Goal: Check status: Check status

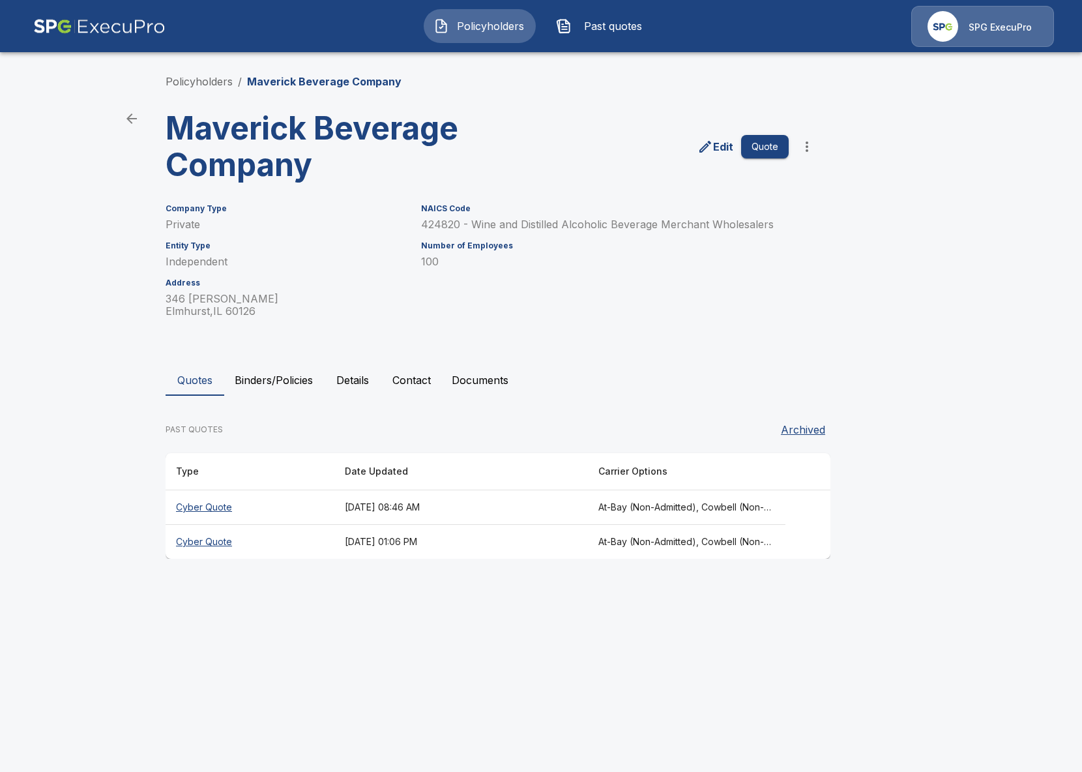
click at [340, 497] on th "October 10, 2025 at 08:46 AM" at bounding box center [461, 507] width 254 height 35
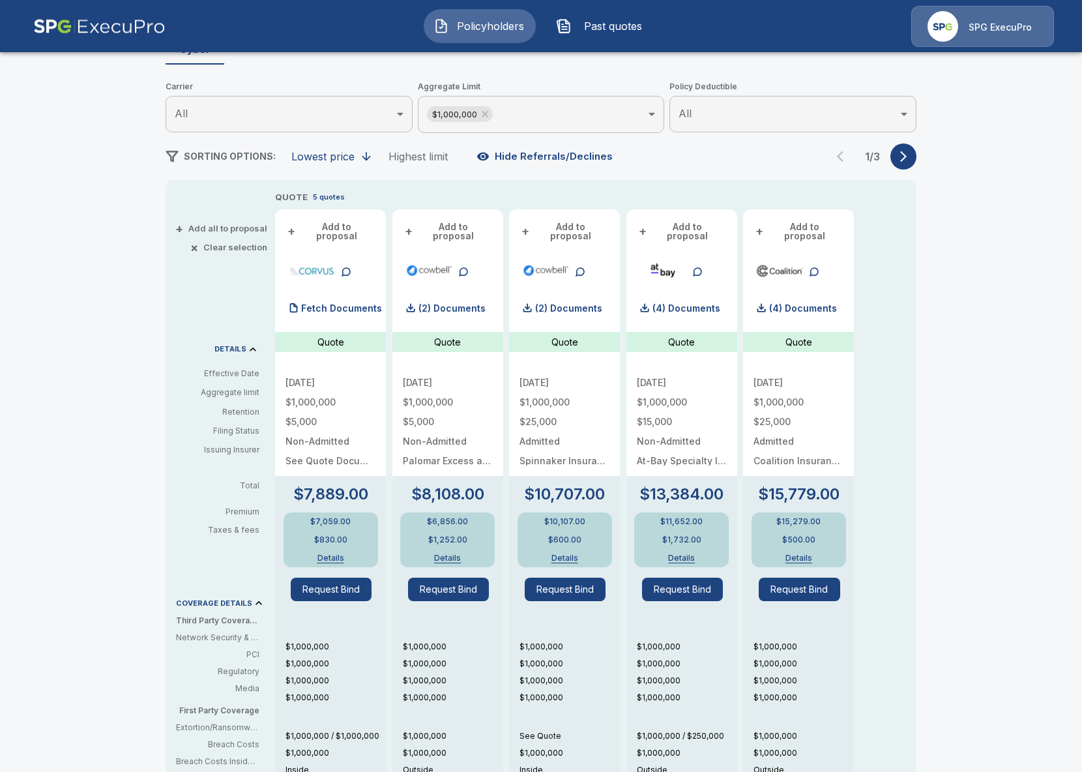
scroll to position [141, 0]
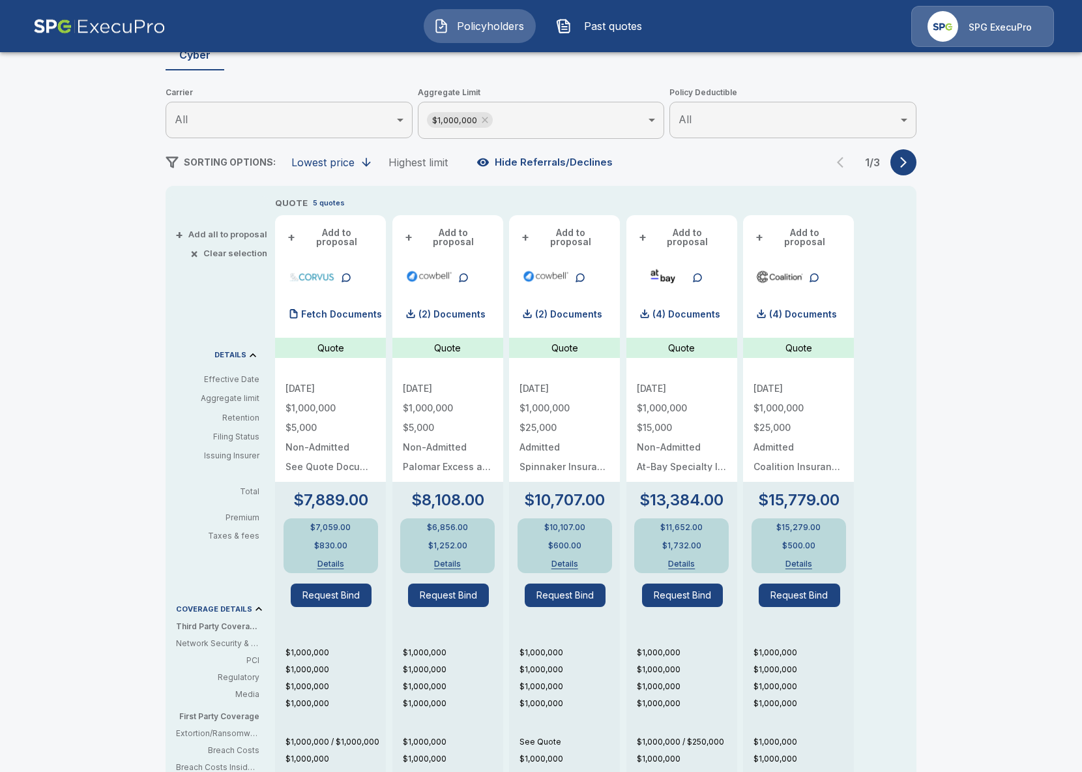
click at [912, 164] on button "button" at bounding box center [903, 162] width 26 height 26
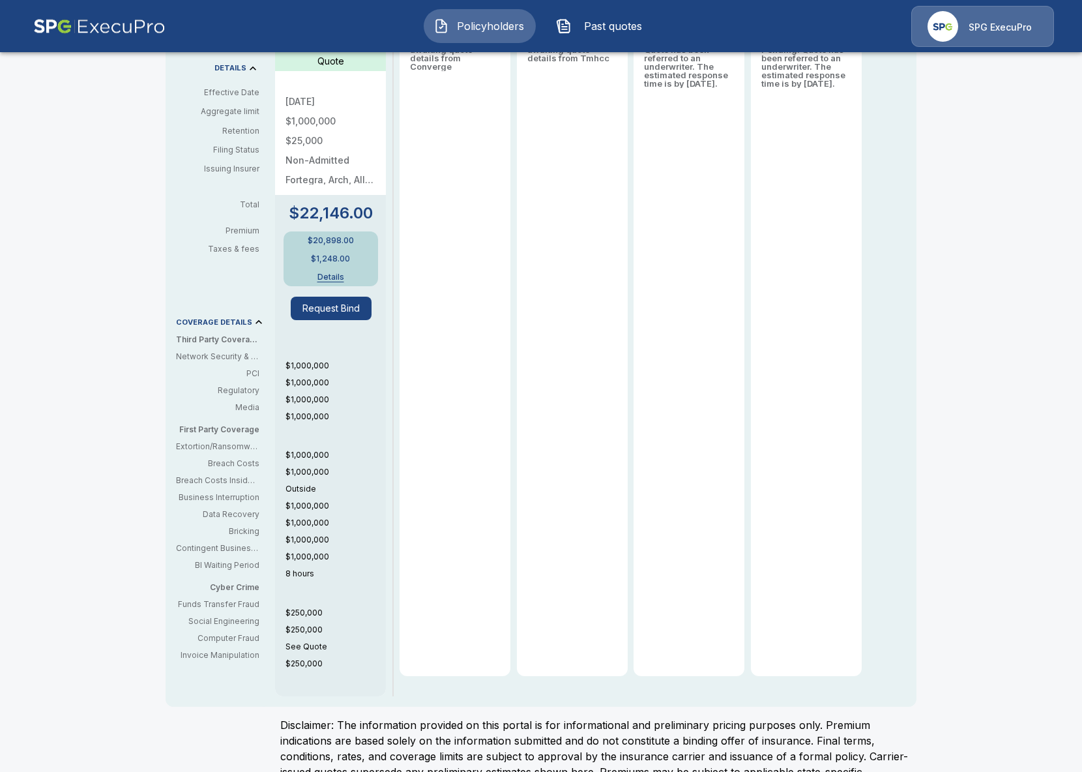
scroll to position [428, 0]
click at [294, 640] on p "See Quote" at bounding box center [335, 646] width 100 height 12
click at [355, 643] on p "See Quote" at bounding box center [335, 646] width 100 height 12
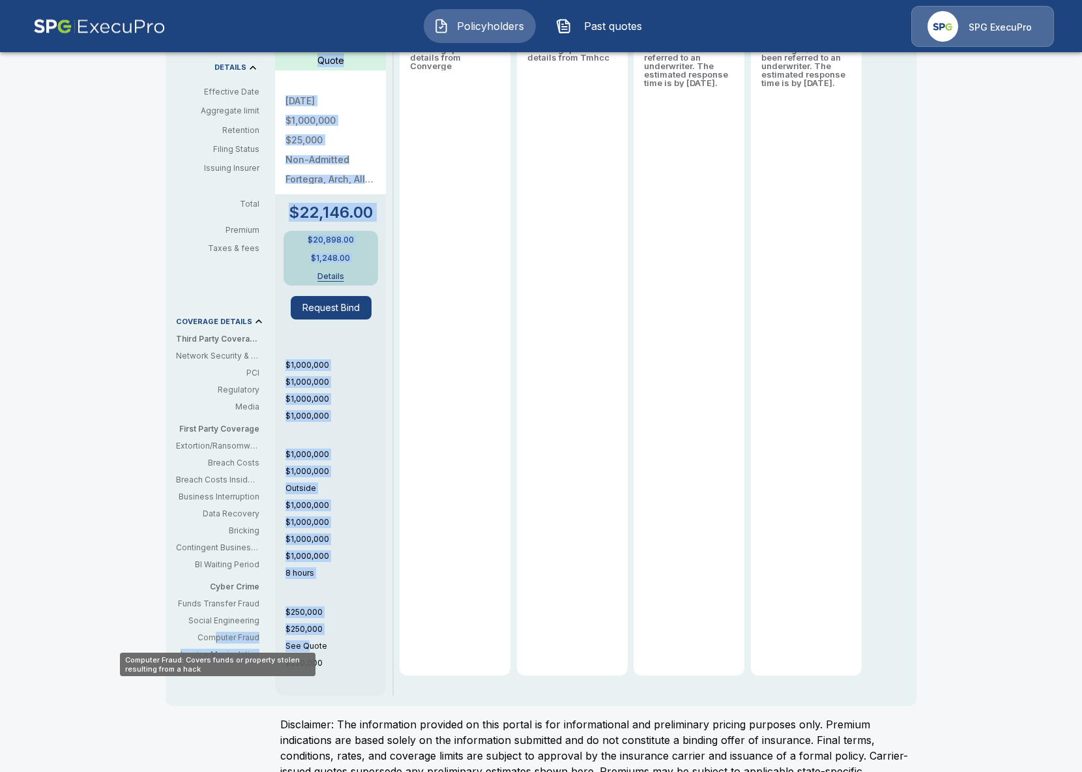
drag, startPoint x: 216, startPoint y: 637, endPoint x: 306, endPoint y: 637, distance: 89.9
click at [306, 637] on div "+ Add all to proposal × Clear selection DETAILS Effective Date Aggregate limit …" at bounding box center [541, 302] width 751 height 808
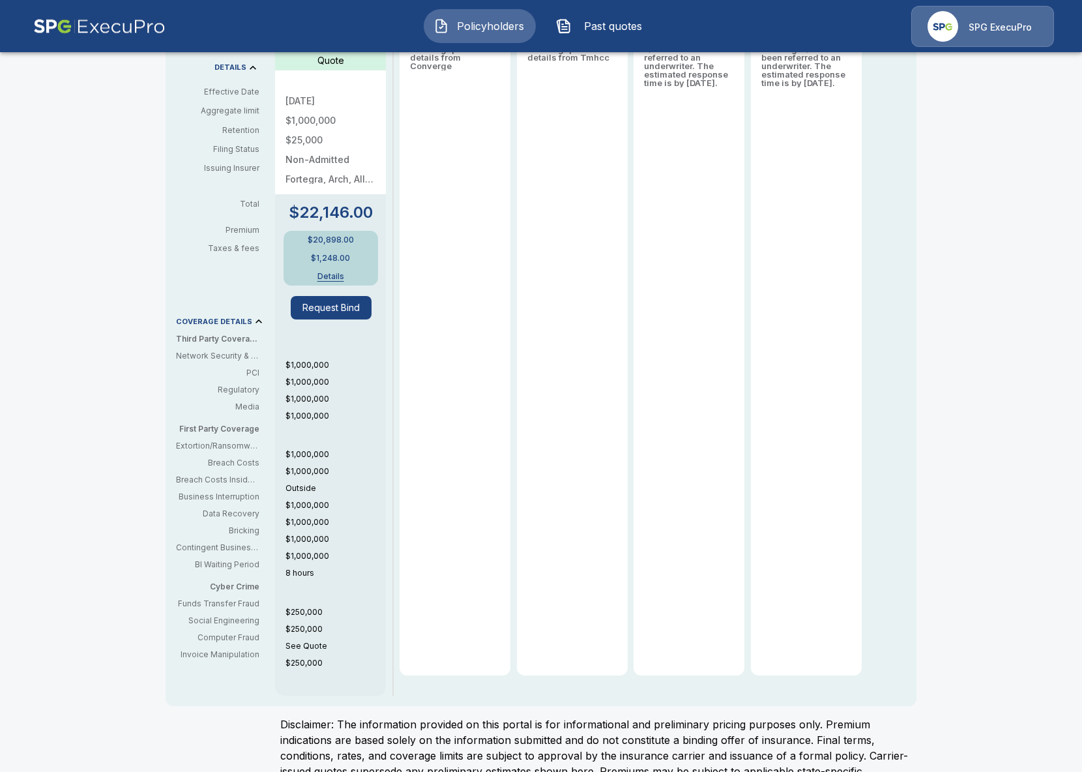
click at [321, 640] on p "See Quote" at bounding box center [335, 646] width 100 height 12
click at [244, 635] on p "Computer Fraud" at bounding box center [217, 637] width 83 height 12
click at [317, 640] on p "See Quote" at bounding box center [335, 646] width 100 height 12
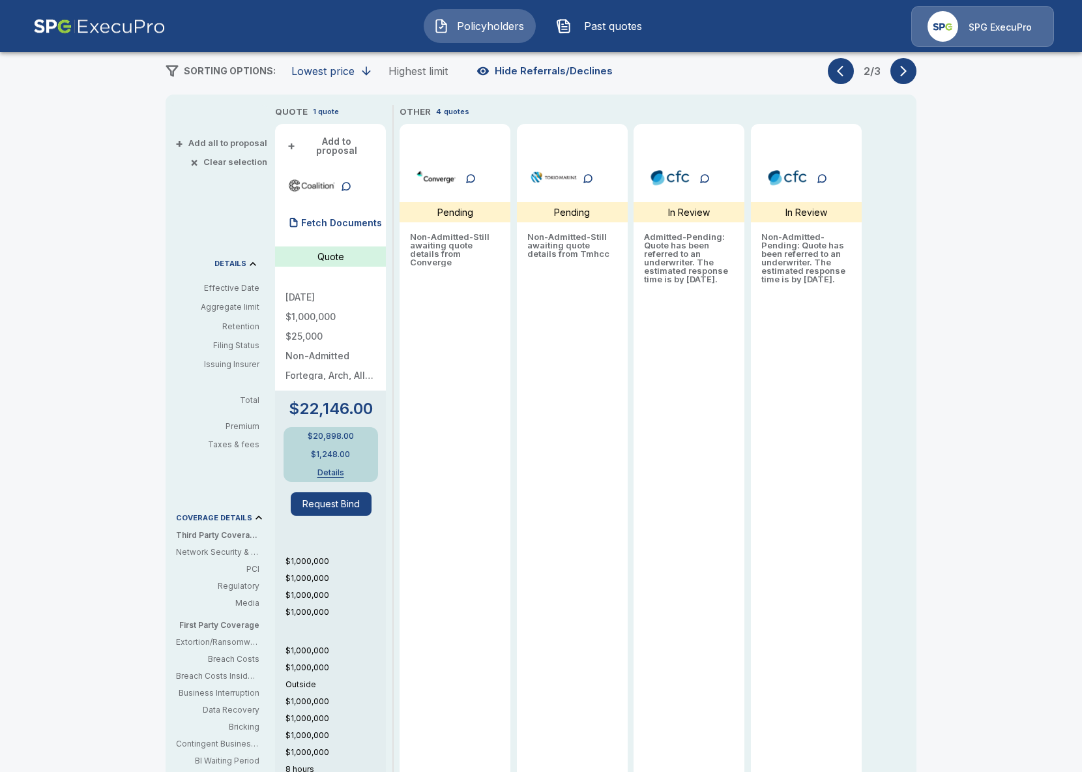
scroll to position [41, 0]
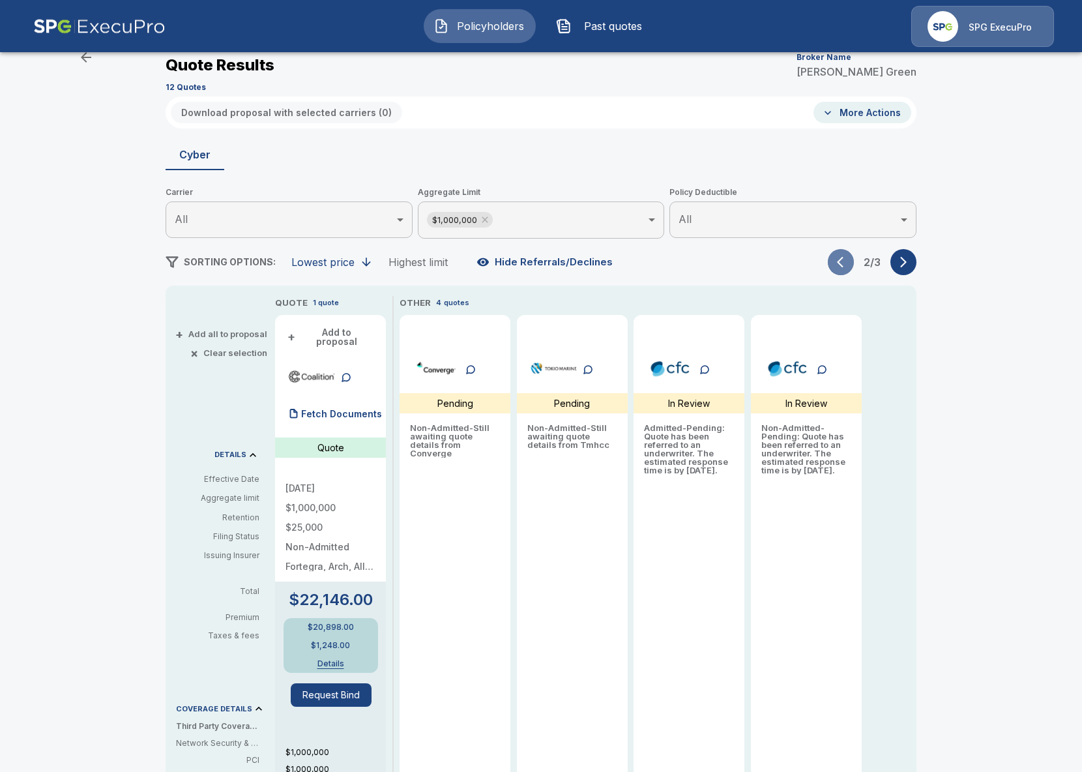
click at [845, 268] on button "button" at bounding box center [841, 262] width 26 height 26
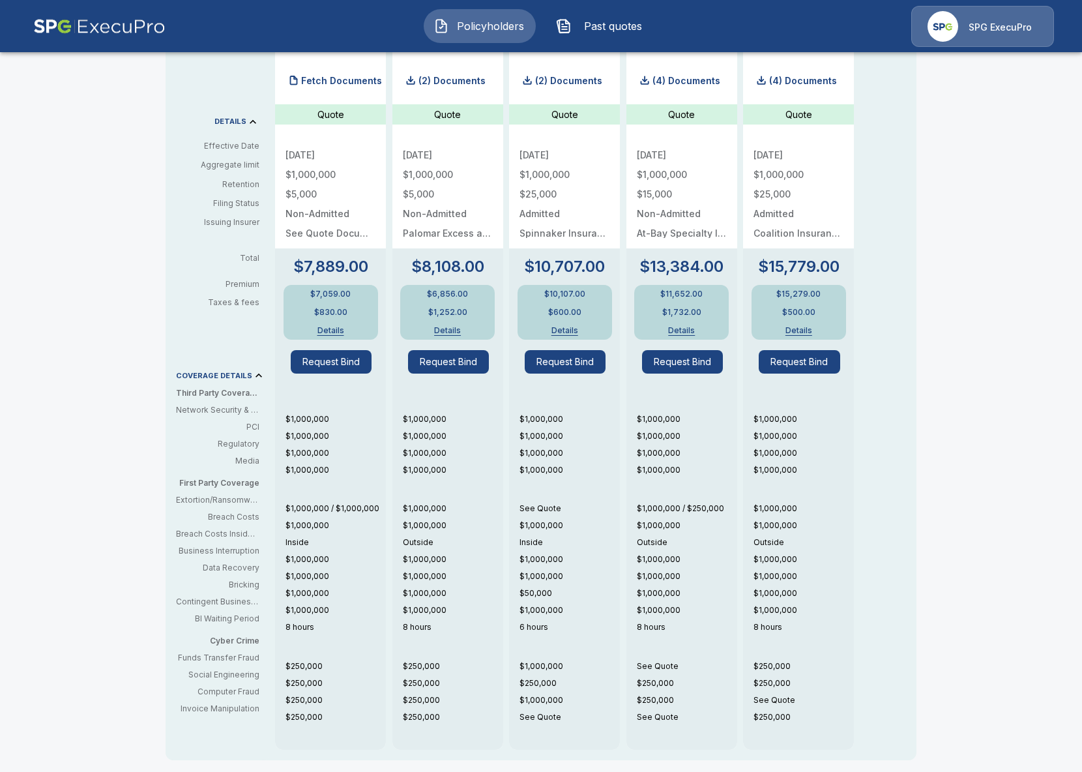
scroll to position [474, 0]
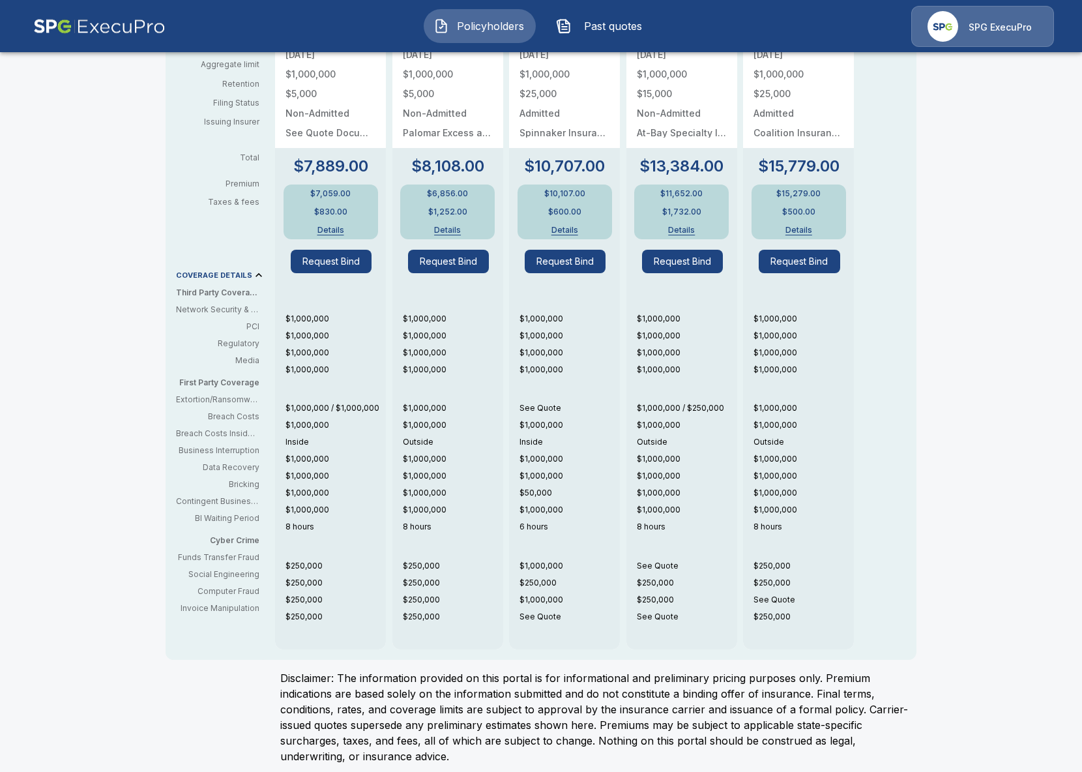
click at [654, 611] on p "See Quote" at bounding box center [687, 617] width 100 height 12
click at [654, 560] on p "See Quote" at bounding box center [687, 566] width 100 height 12
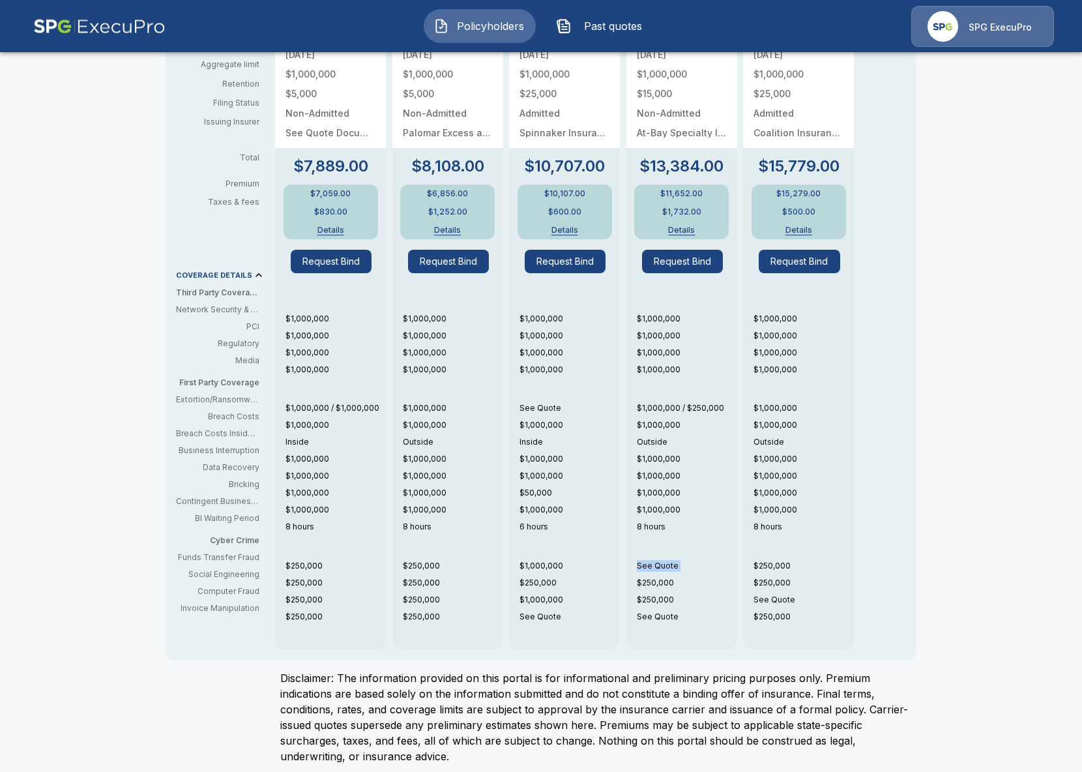
click at [674, 560] on p "See Quote" at bounding box center [687, 566] width 100 height 12
click at [785, 596] on p "See Quote" at bounding box center [803, 600] width 100 height 12
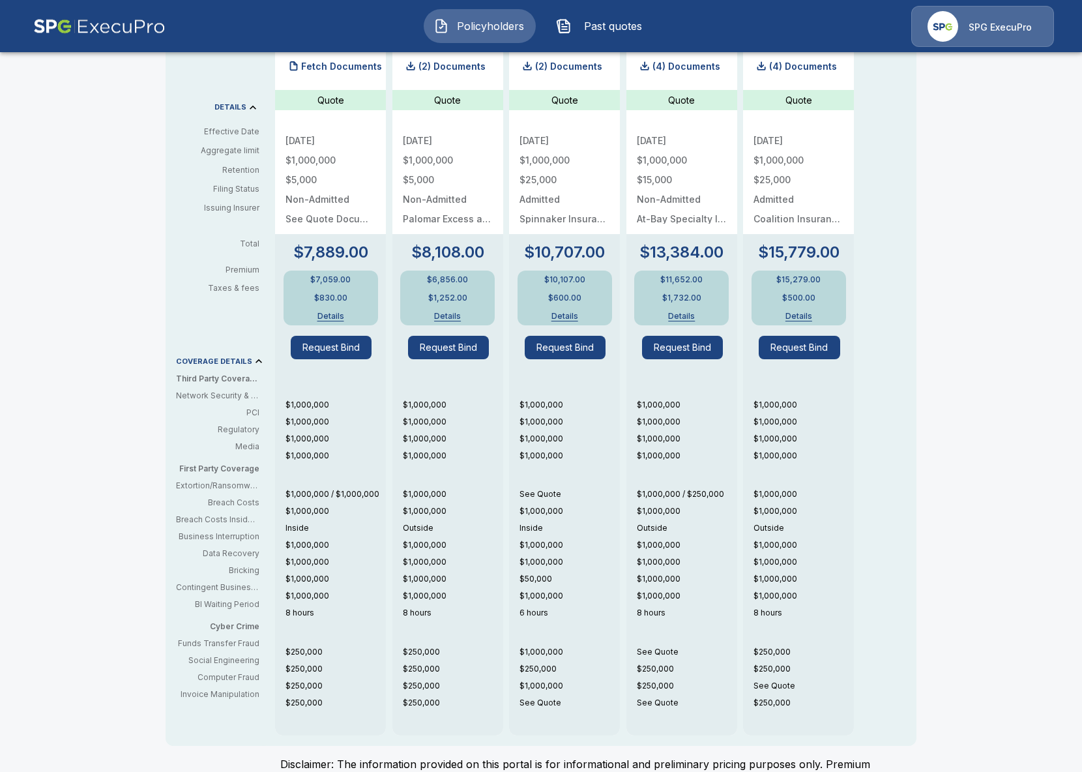
scroll to position [268, 0]
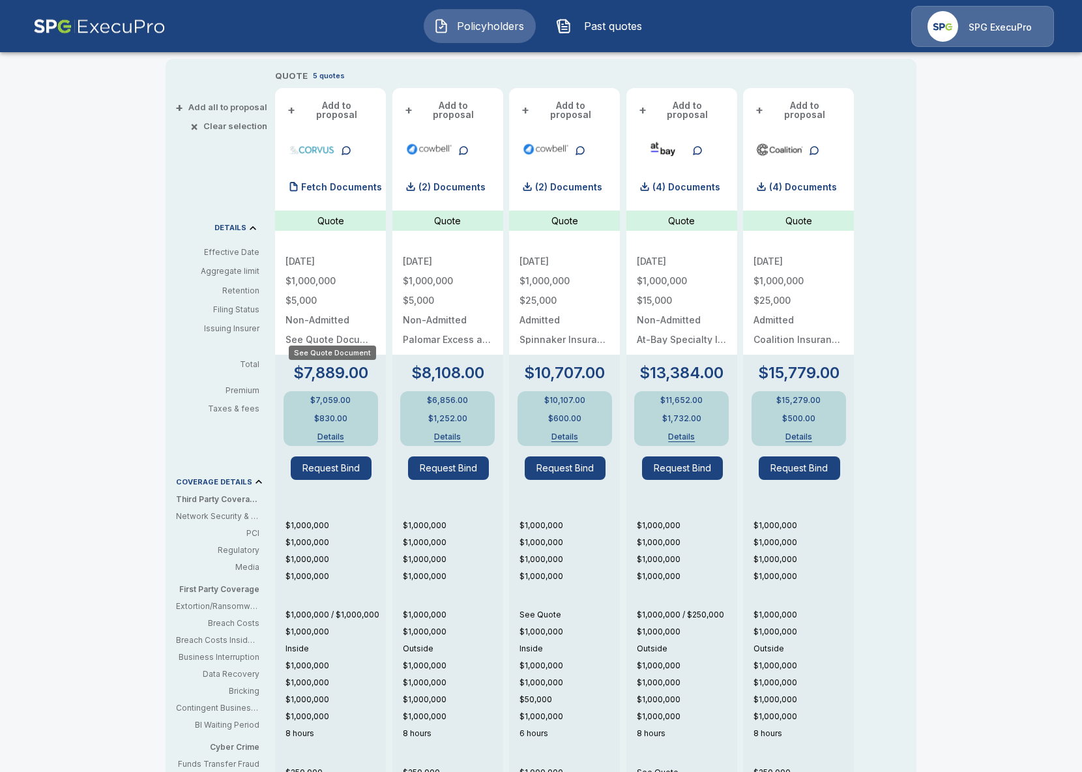
click at [288, 335] on p "See Quote Document" at bounding box center [330, 339] width 90 height 9
click at [154, 358] on div "Policyholders / Maverick Beverage Company / Quote Quote Results Broker Name Ali…" at bounding box center [541, 392] width 782 height 1187
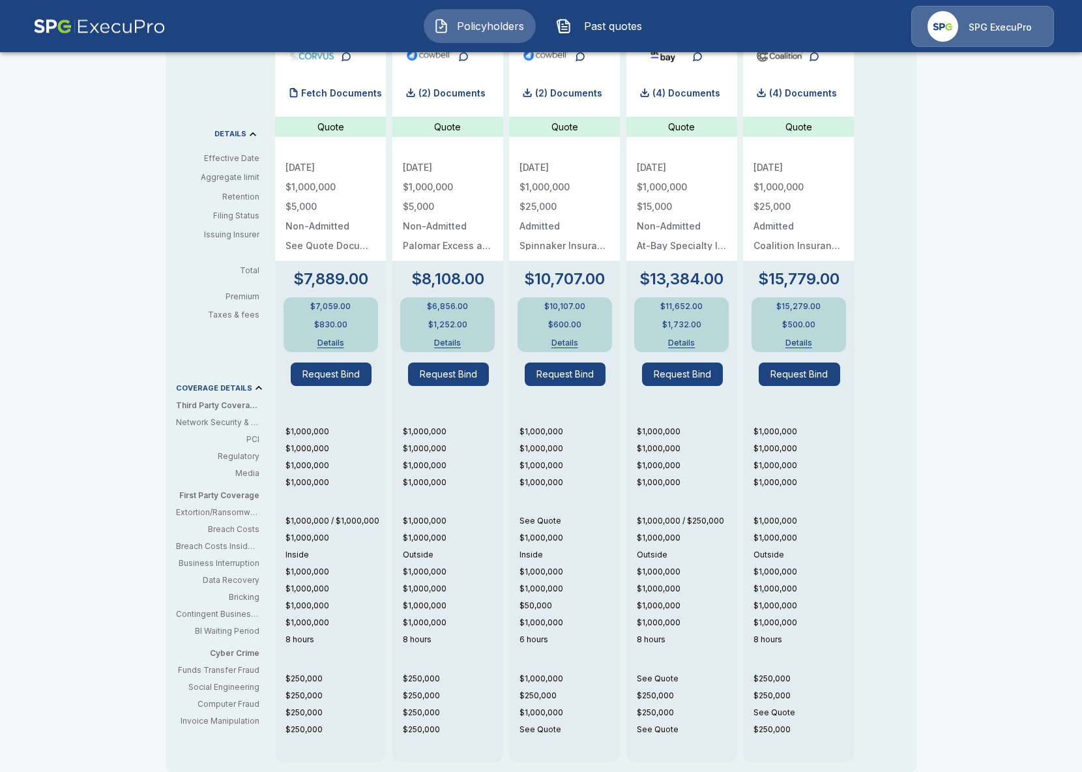
scroll to position [392, 0]
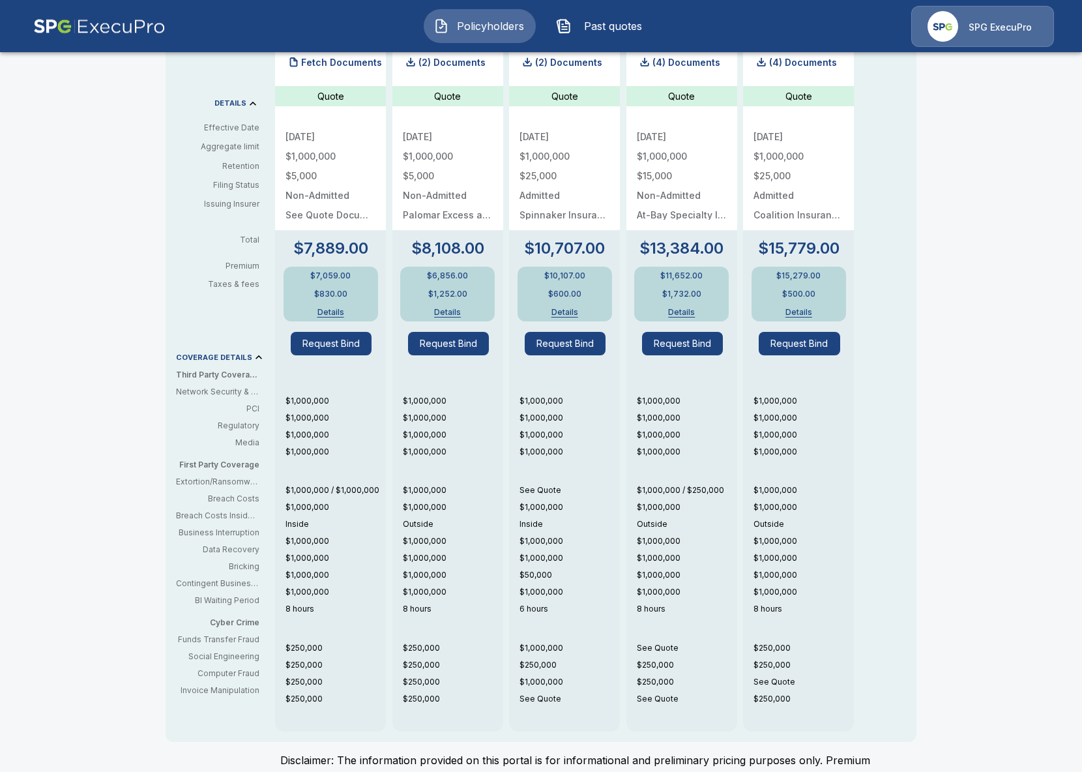
click at [540, 484] on p "See Quote" at bounding box center [569, 490] width 100 height 12
click at [106, 526] on div "Policyholders / Maverick Beverage Company / Quote Quote Results Broker Name Ali…" at bounding box center [541, 266] width 1082 height 1192
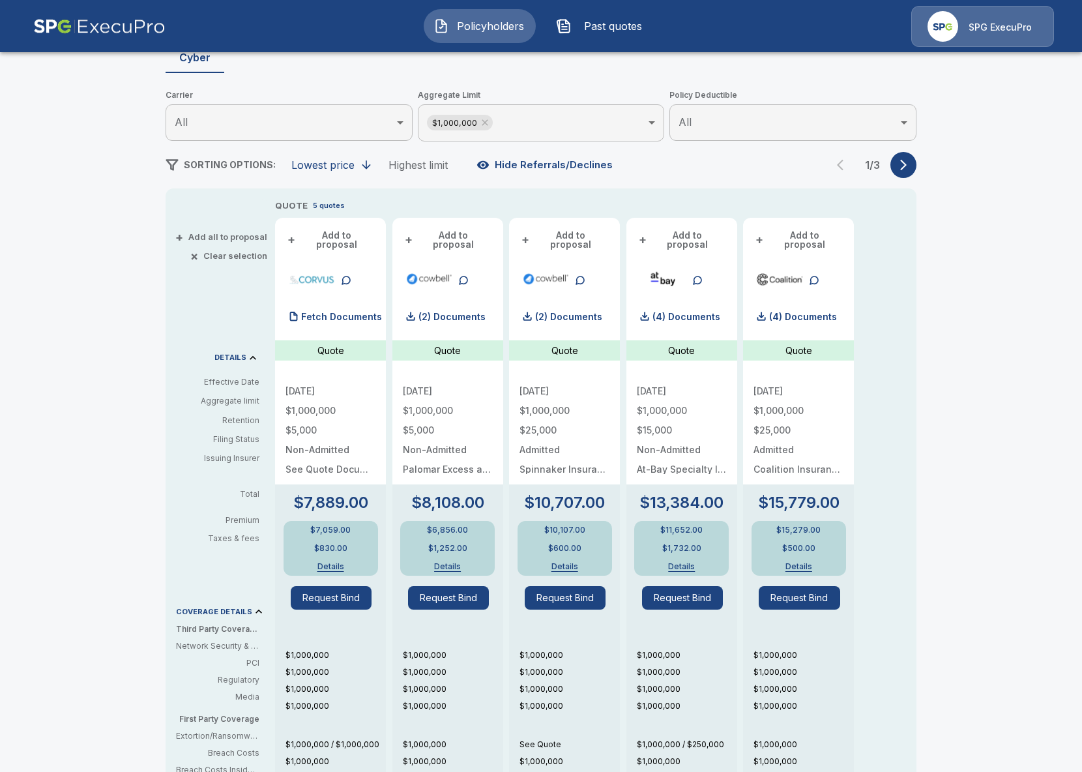
scroll to position [0, 0]
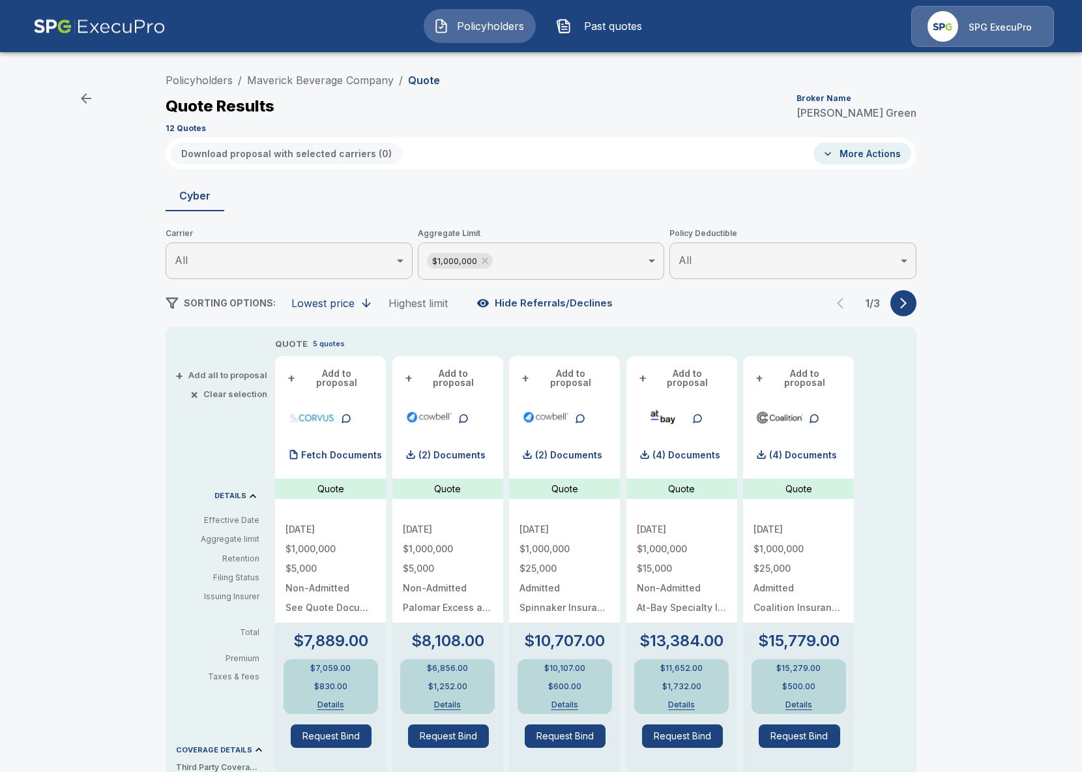
click at [985, 30] on p "SPG ExecuPro" at bounding box center [999, 27] width 63 height 13
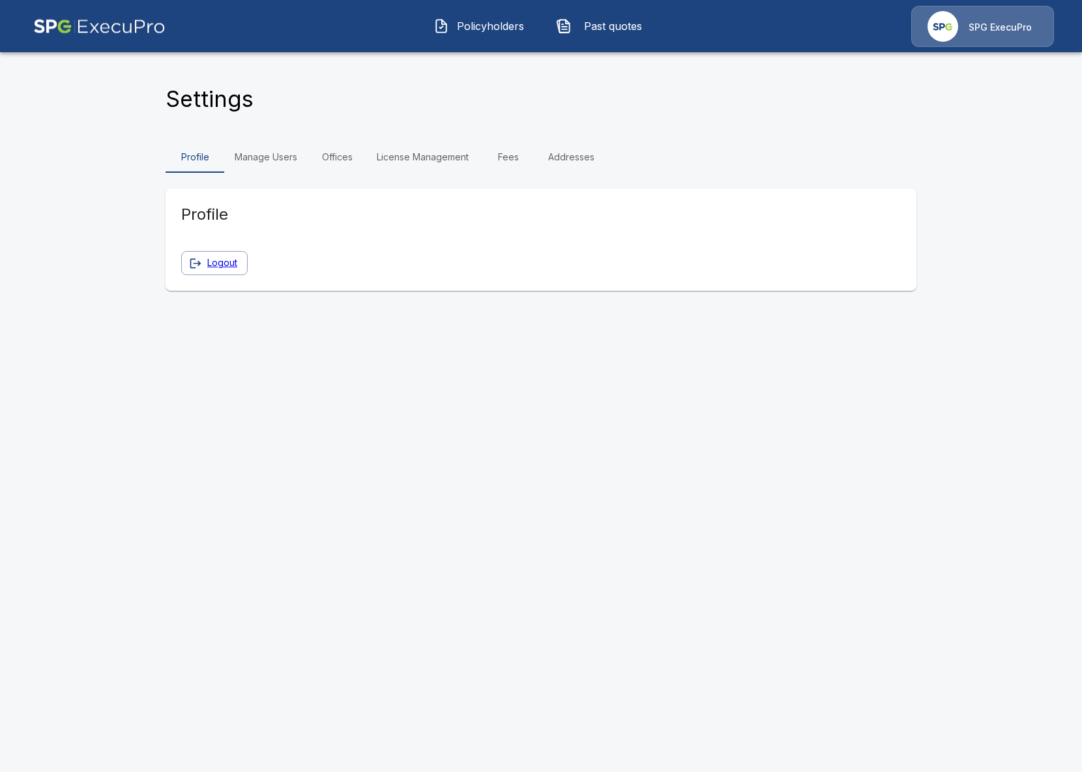
click at [500, 159] on link "Fees" at bounding box center [508, 156] width 59 height 31
click at [431, 157] on link "License Management" at bounding box center [422, 156] width 113 height 31
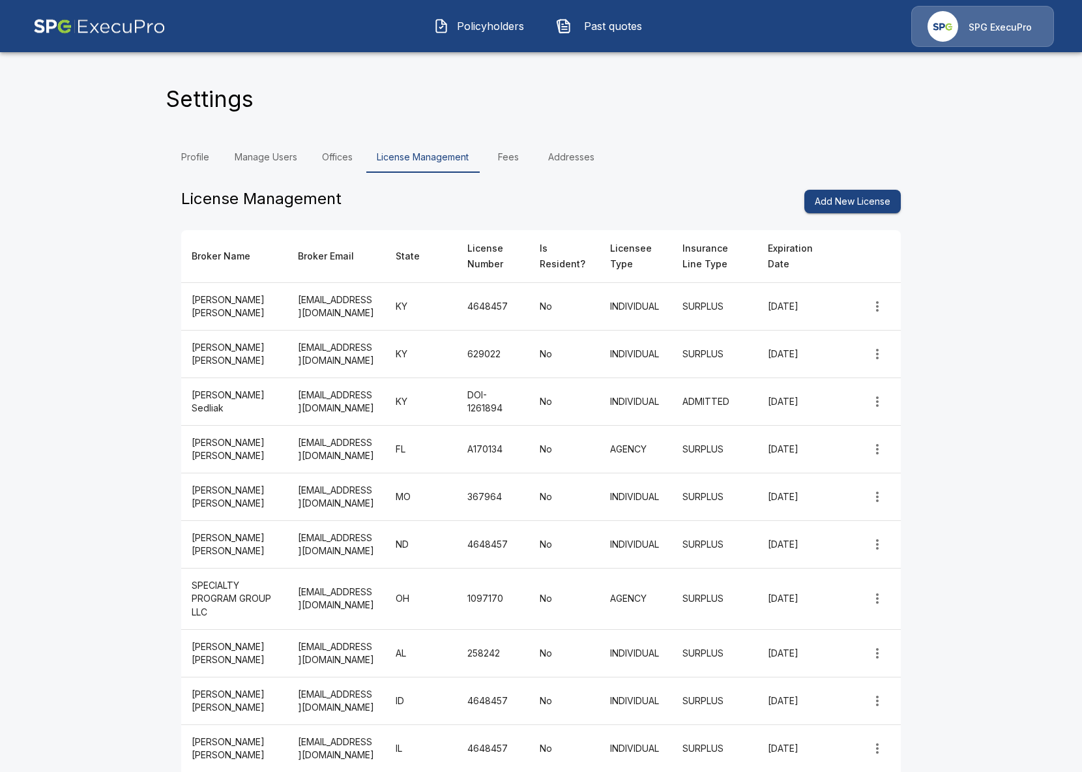
click at [451, 29] on button "Policyholders" at bounding box center [480, 26] width 112 height 34
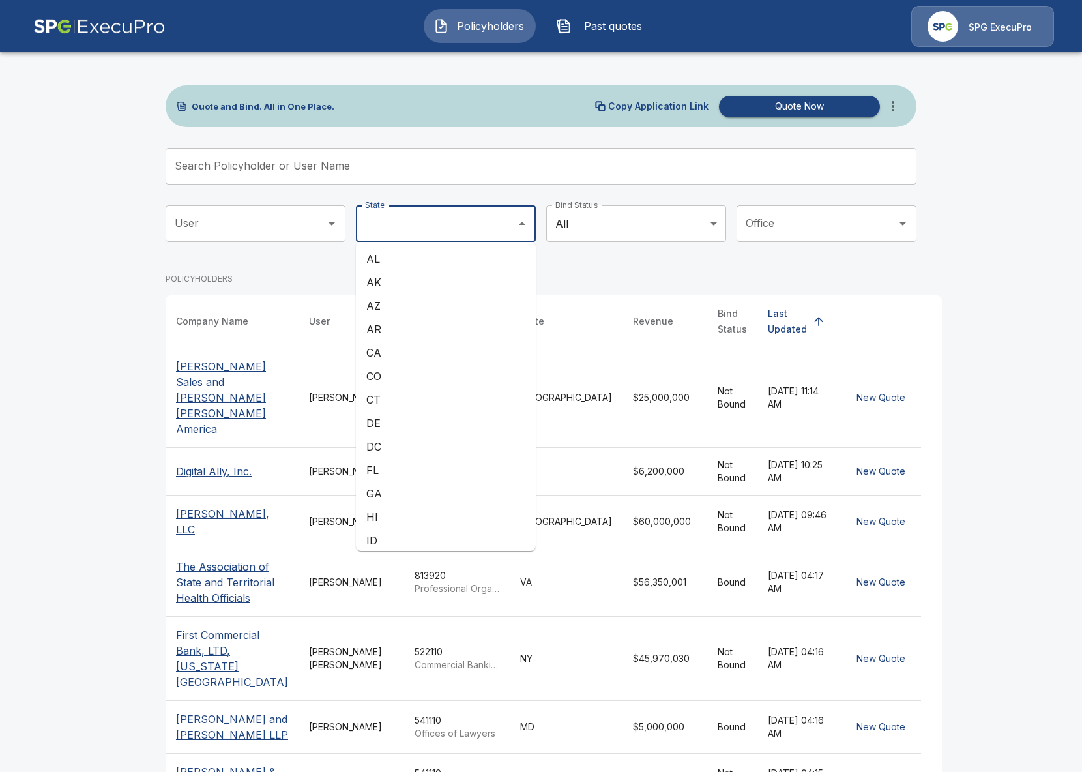
click at [447, 222] on input "State" at bounding box center [436, 223] width 149 height 25
click at [415, 487] on li "GA" at bounding box center [446, 493] width 180 height 23
type input "**"
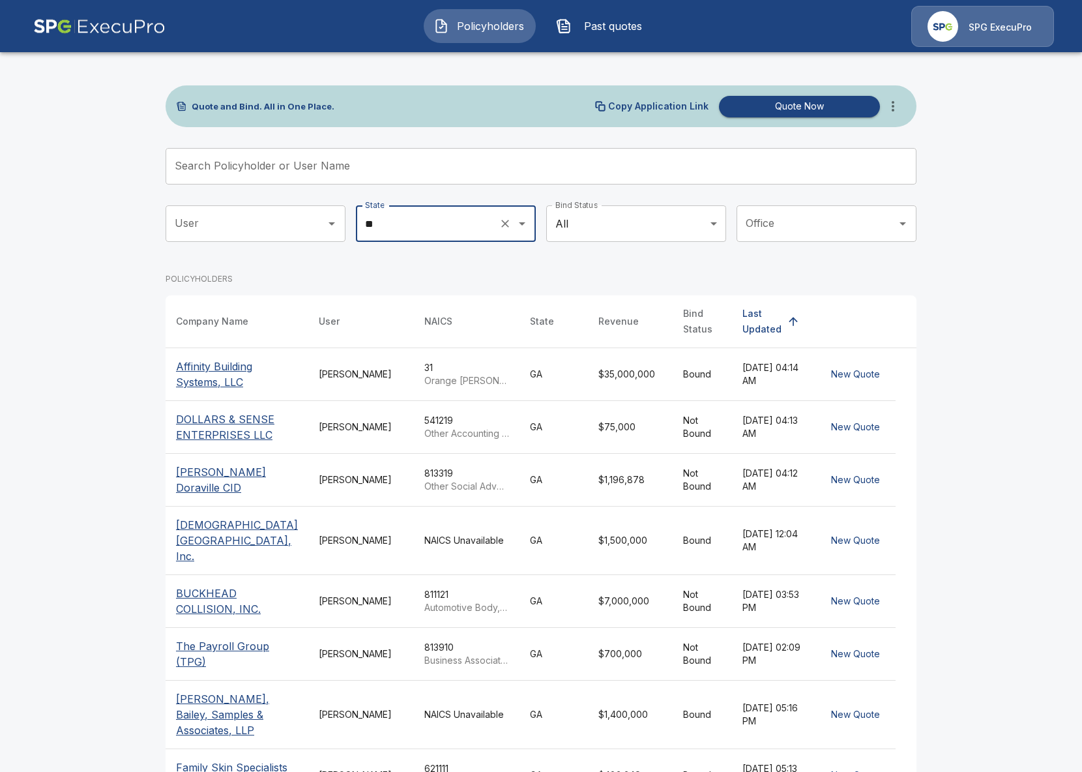
click at [697, 219] on body "Policyholders Past quotes SPG ExecuPro Quote and Bind. All in One Place. Copy A…" at bounding box center [541, 497] width 1082 height 995
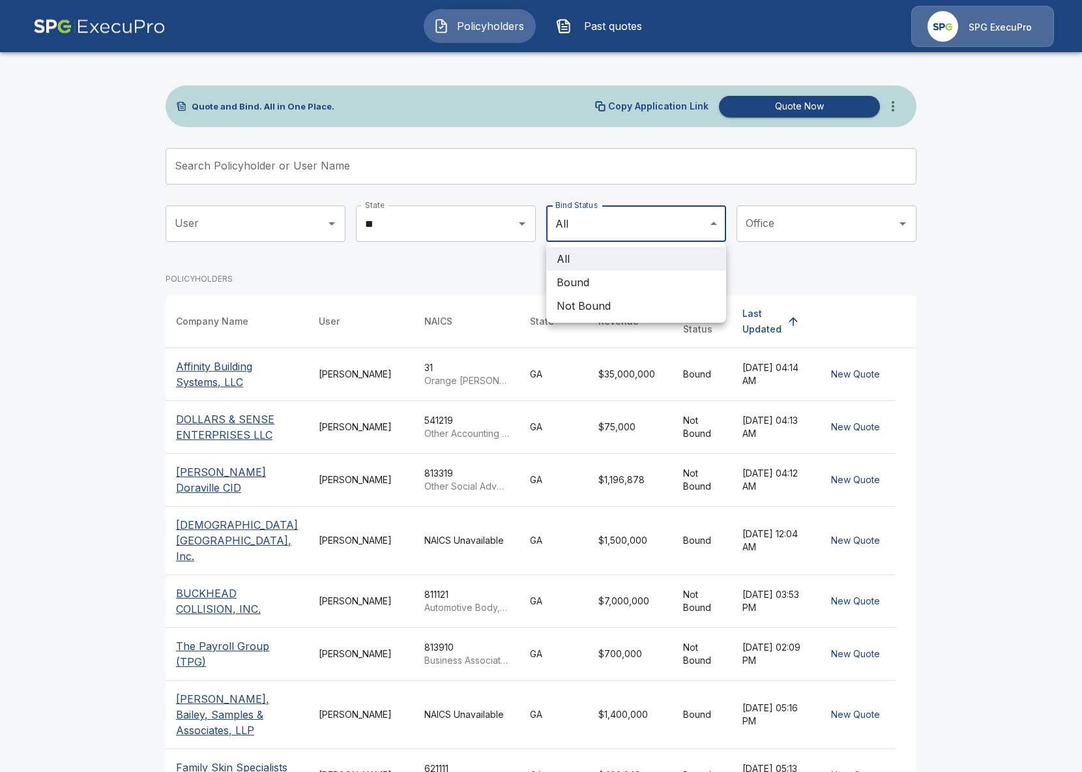
click at [656, 282] on li "Bound" at bounding box center [636, 281] width 180 height 23
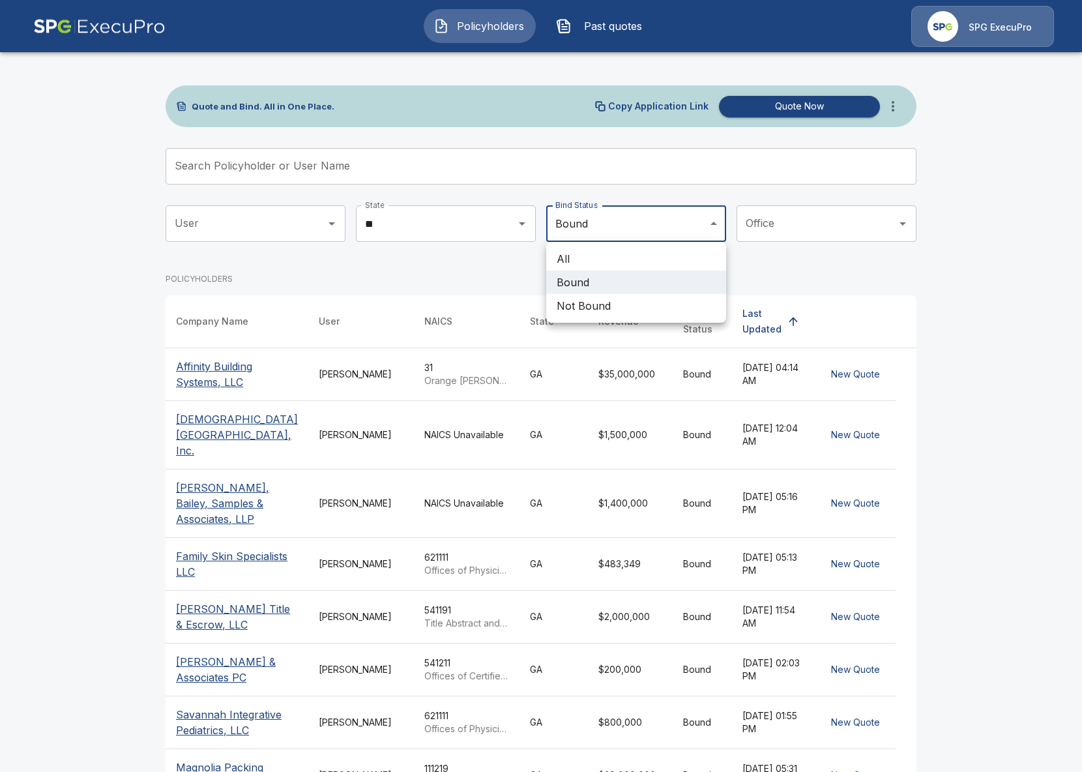
click at [594, 234] on body "Policyholders Past quotes SPG ExecuPro Quote and Bind. All in One Place. Copy A…" at bounding box center [541, 482] width 1082 height 964
click at [592, 260] on li "All" at bounding box center [636, 258] width 180 height 23
type input "***"
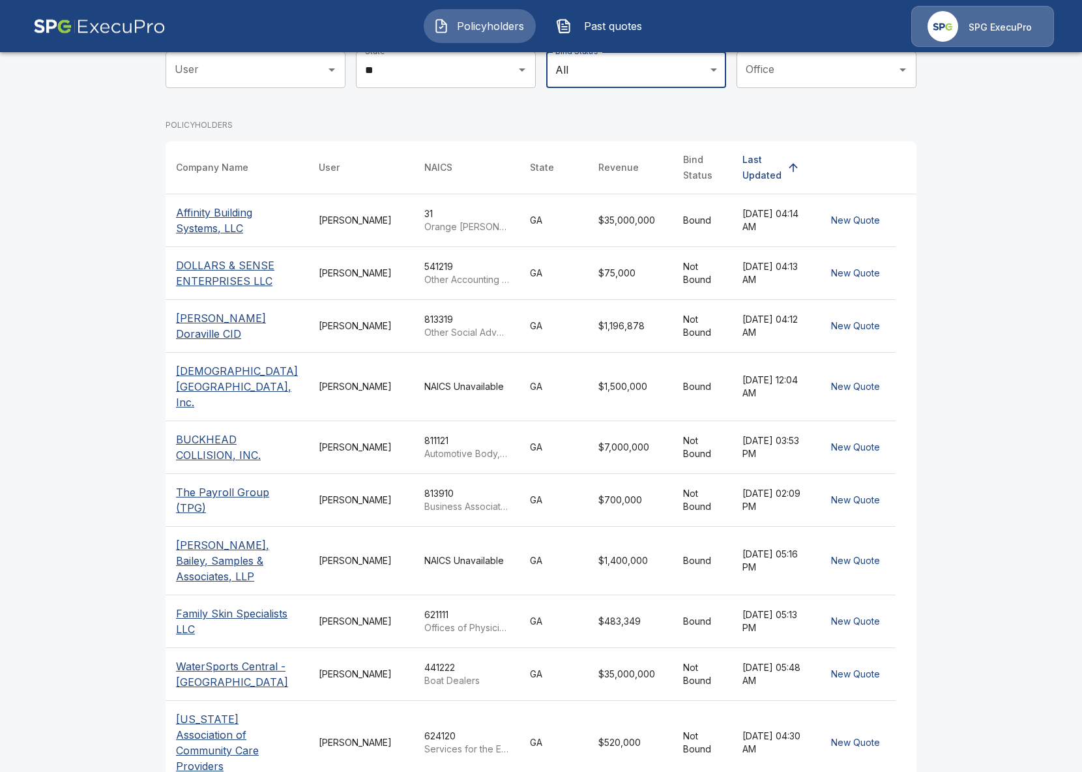
scroll to position [160, 0]
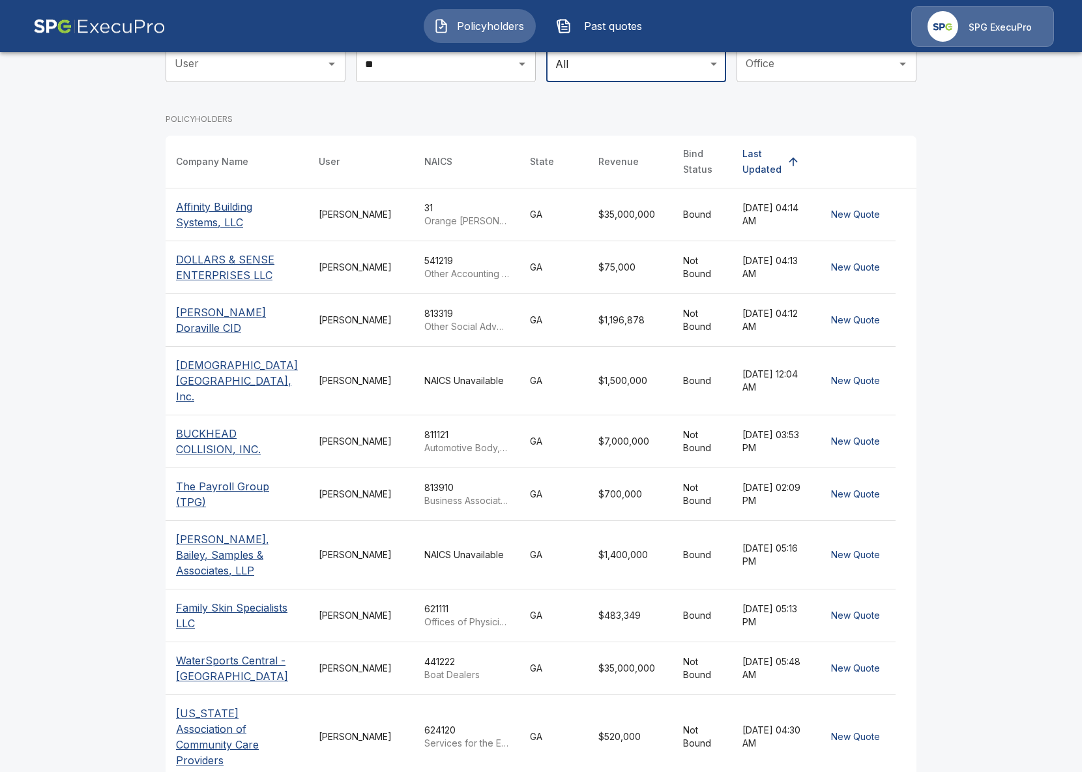
click at [326, 448] on div "Alison Green" at bounding box center [361, 441] width 85 height 13
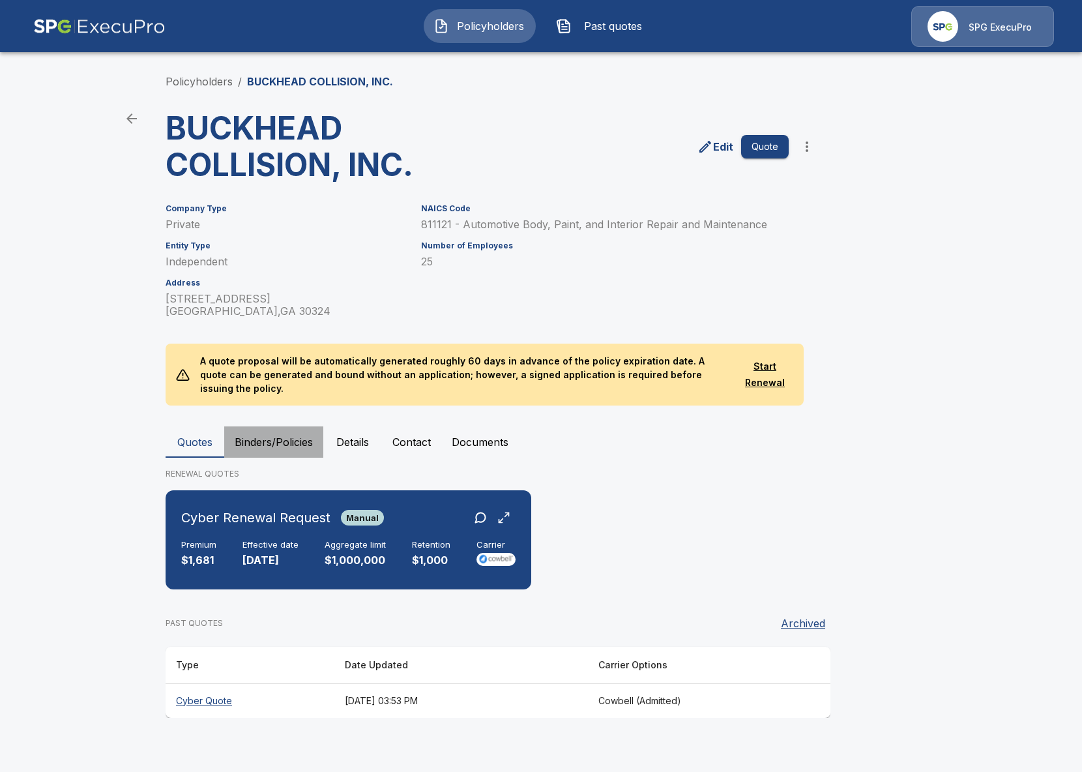
click at [273, 431] on button "Binders/Policies" at bounding box center [273, 441] width 99 height 31
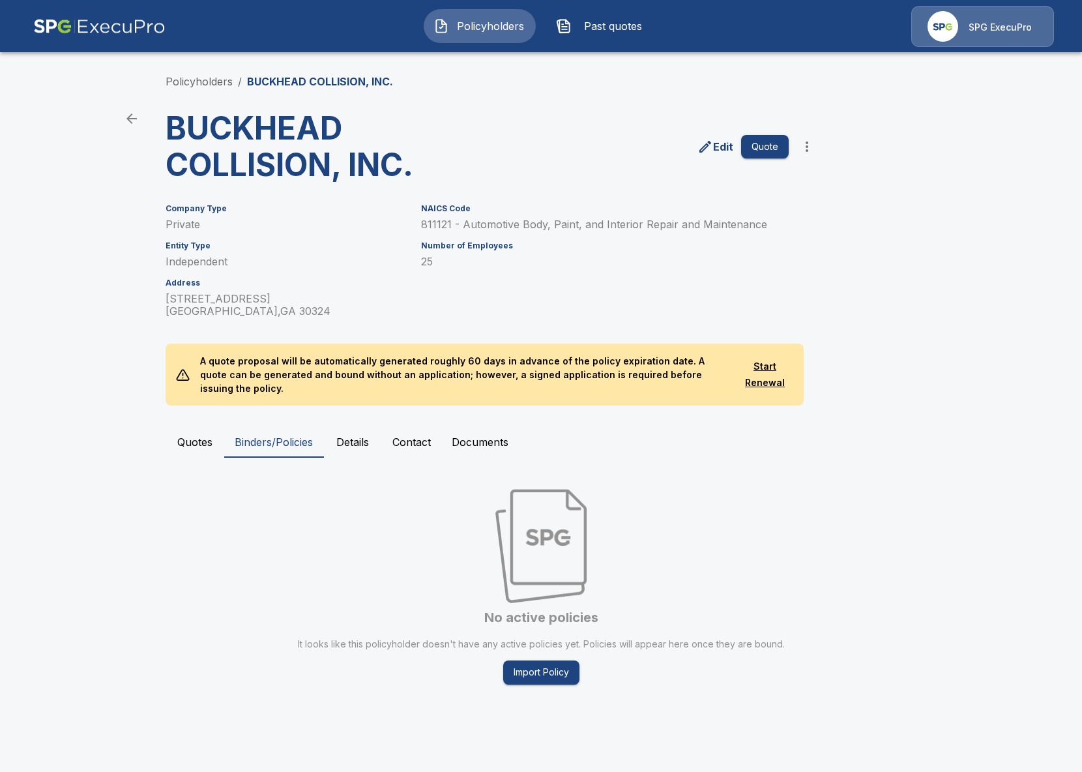
click at [207, 435] on button "Quotes" at bounding box center [195, 441] width 59 height 31
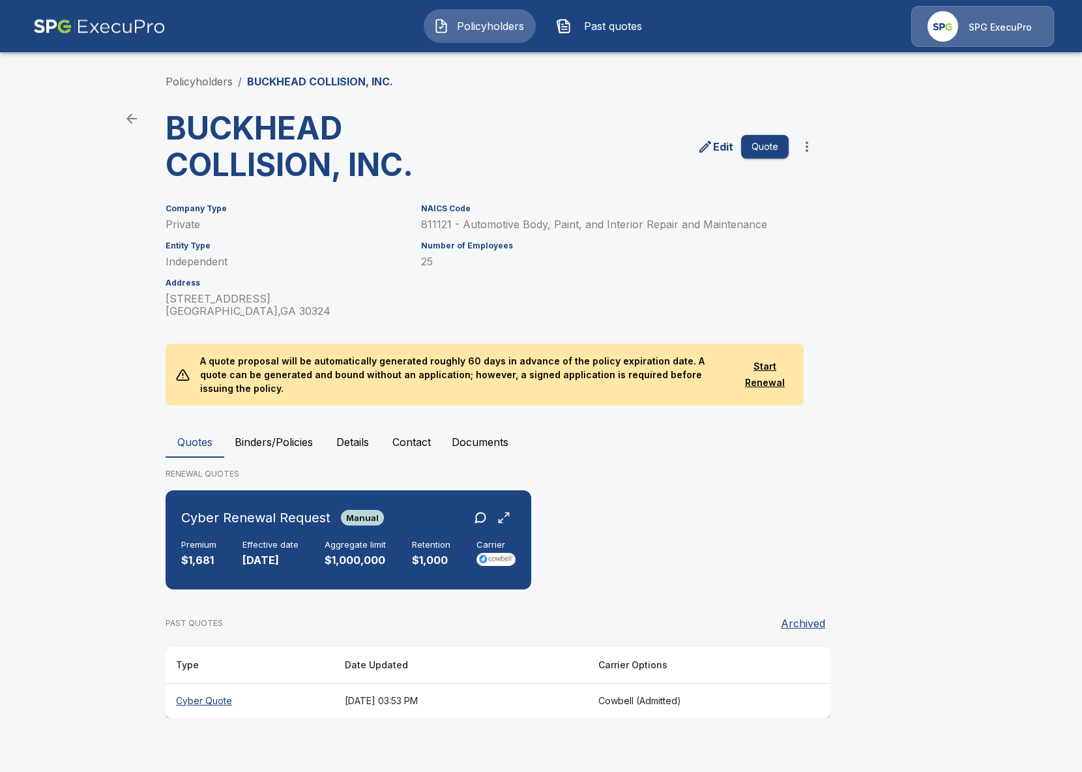
click at [197, 89] on div "Policyholders / BUCKHEAD COLLISION, INC. BUCKHEAD COLLISION, INC. Edit Quote Co…" at bounding box center [541, 395] width 782 height 693
click at [197, 83] on link "Policyholders" at bounding box center [199, 81] width 67 height 13
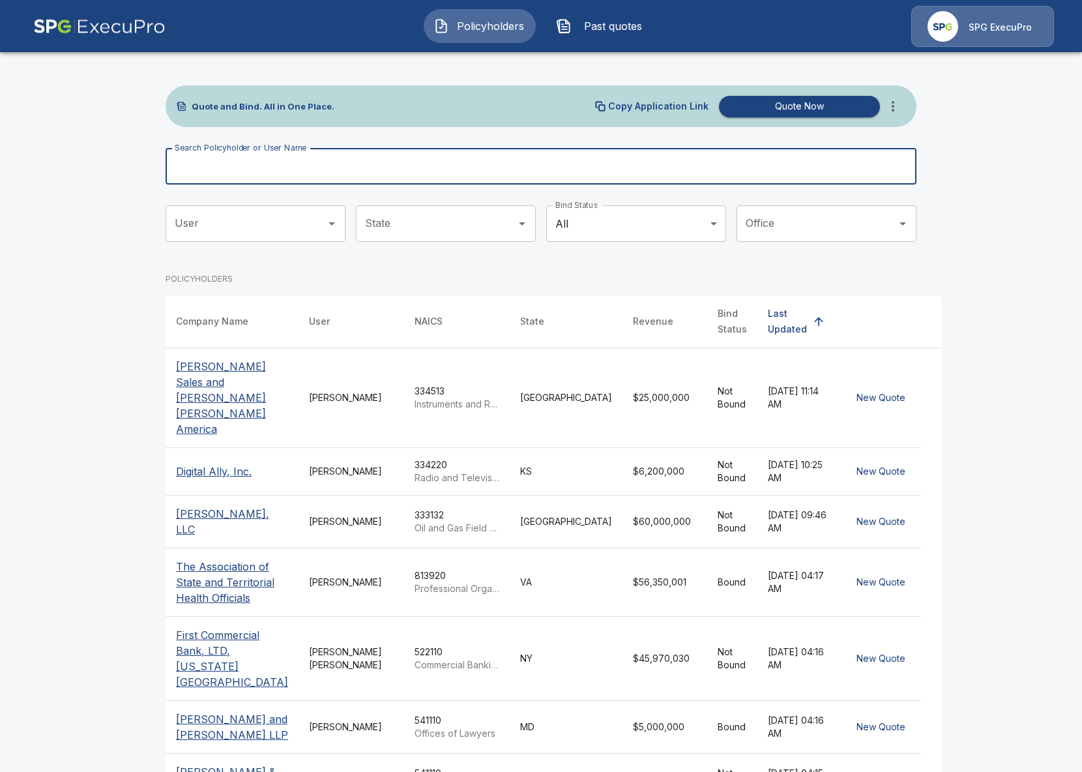
click at [356, 173] on input "Search Policyholder or User Name" at bounding box center [534, 166] width 736 height 36
paste input "**********"
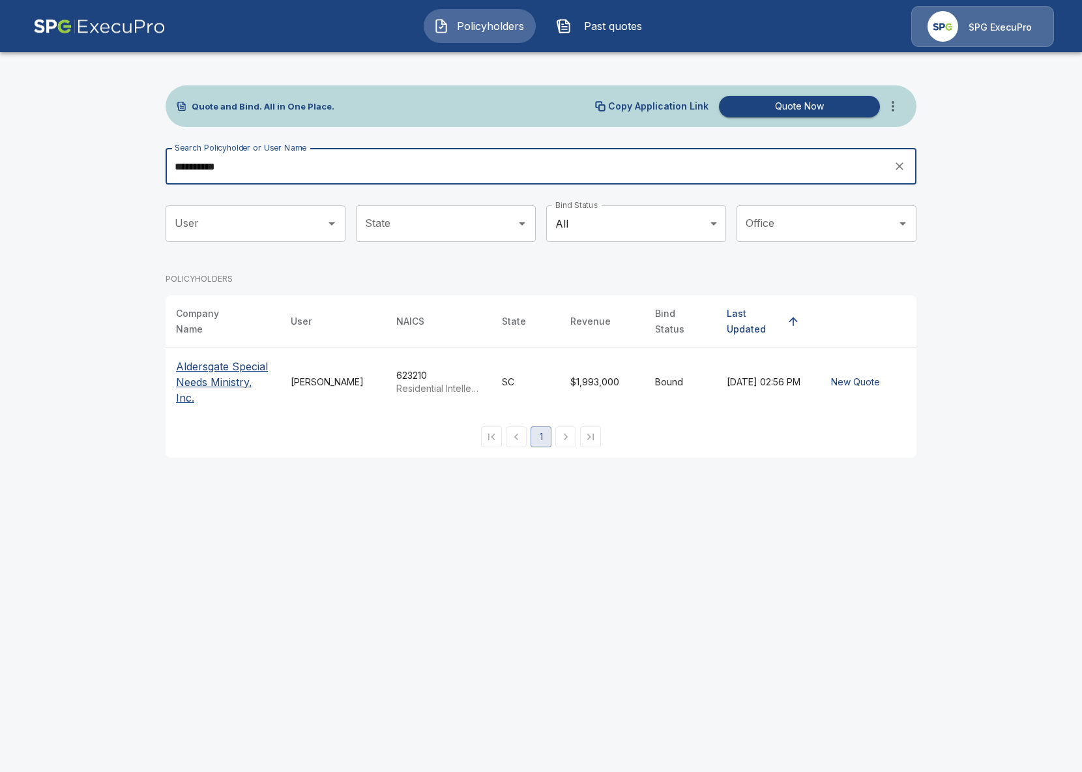
type input "**********"
click at [206, 379] on p "Aldersgate Special Needs Ministry, Inc." at bounding box center [223, 381] width 94 height 47
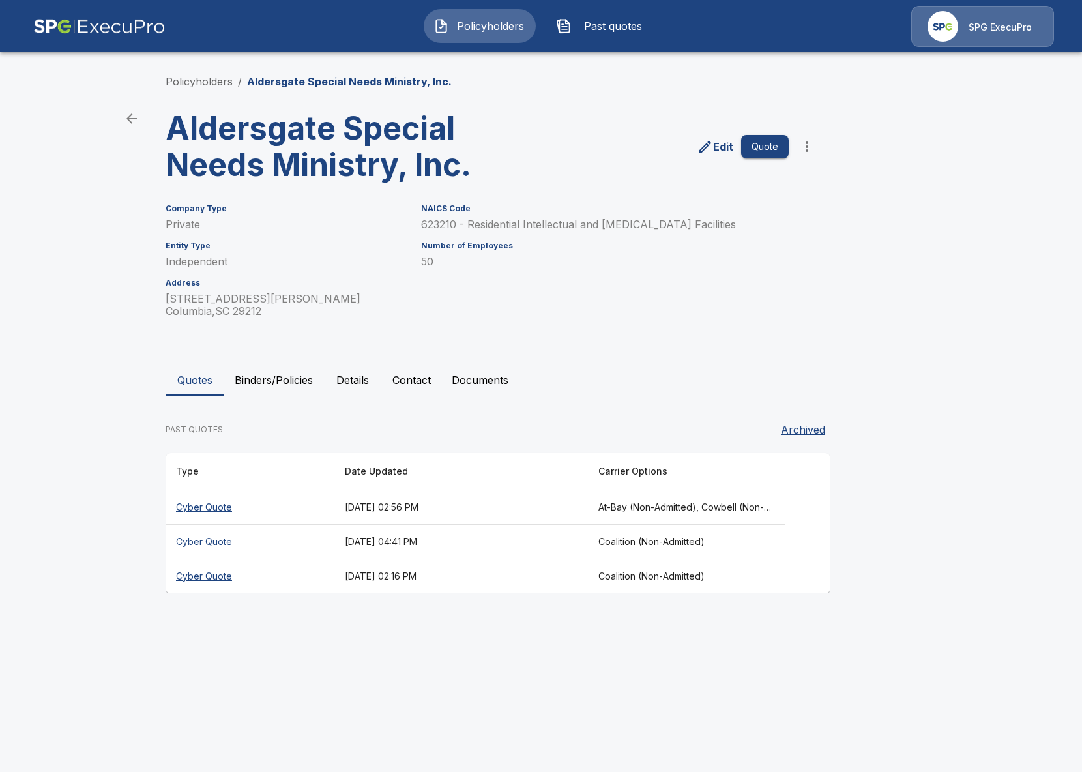
click at [268, 389] on button "Binders/Policies" at bounding box center [273, 379] width 99 height 31
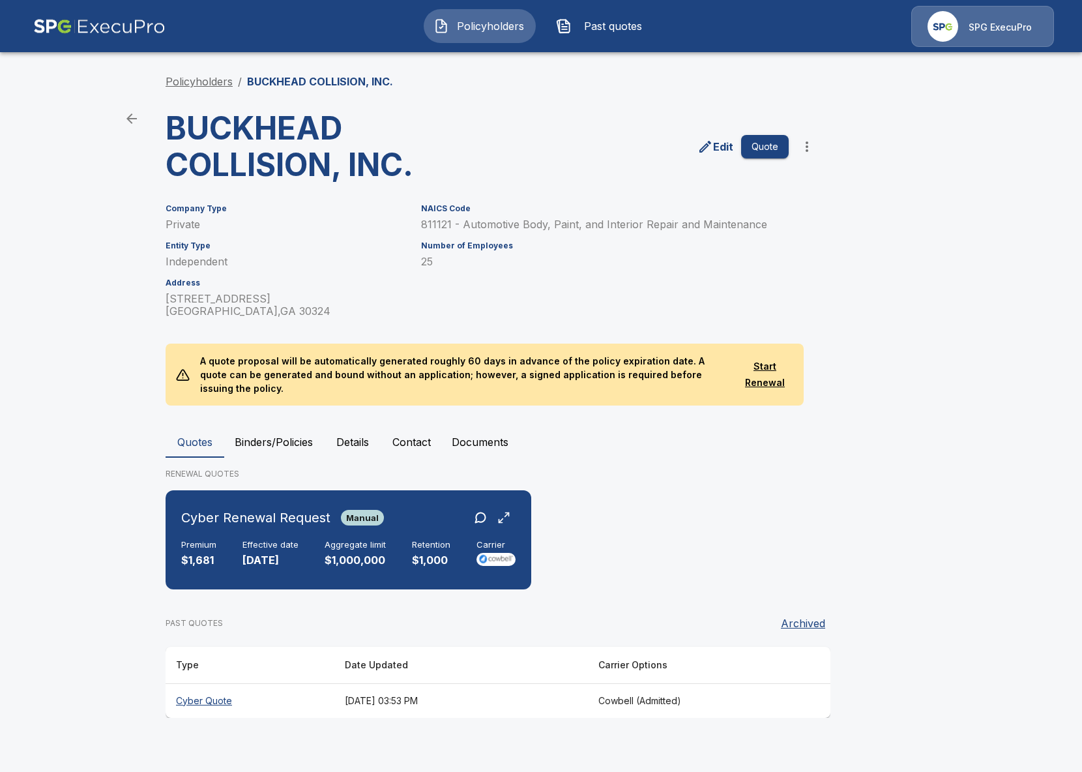
click at [214, 82] on link "Policyholders" at bounding box center [199, 81] width 67 height 13
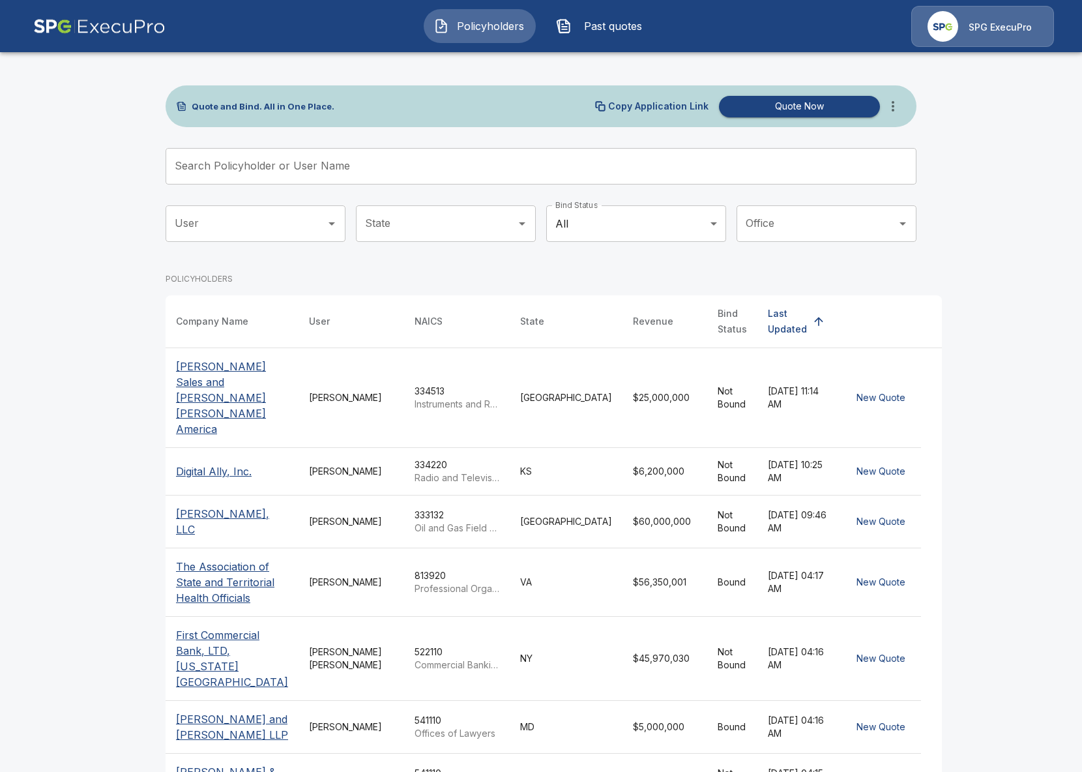
click at [439, 168] on input "Search Policyholder or User Name" at bounding box center [534, 166] width 736 height 36
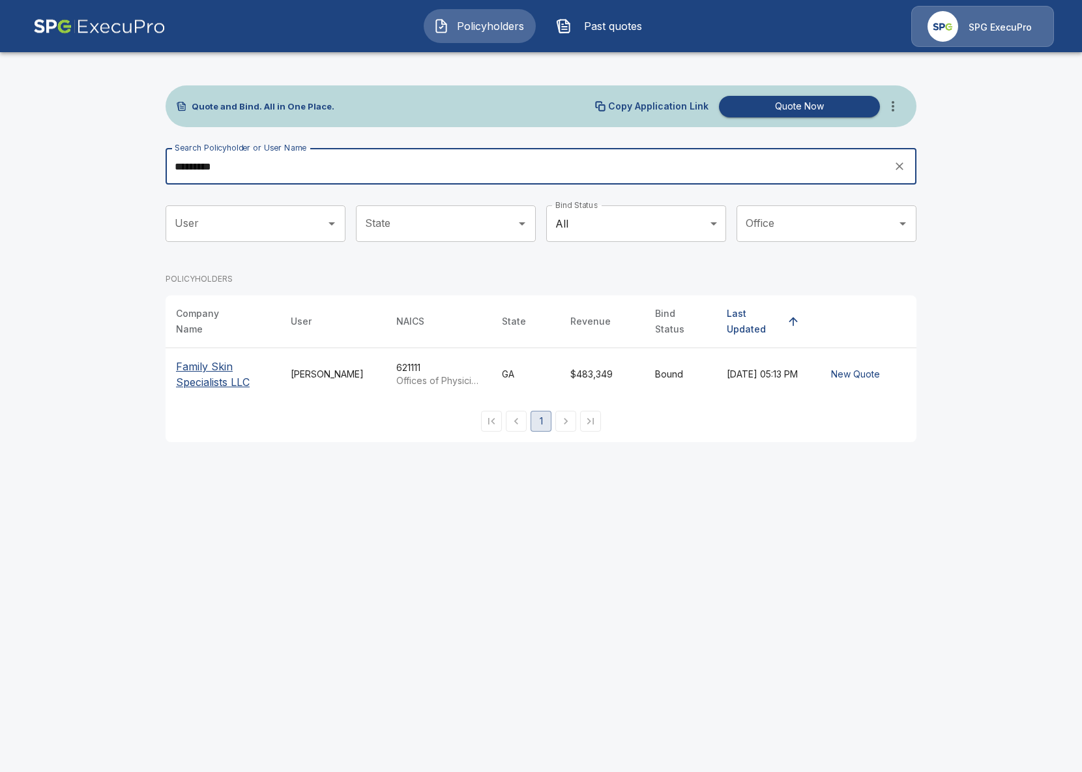
type input "*********"
click at [219, 366] on p "Family Skin Specialists LLC" at bounding box center [223, 373] width 94 height 31
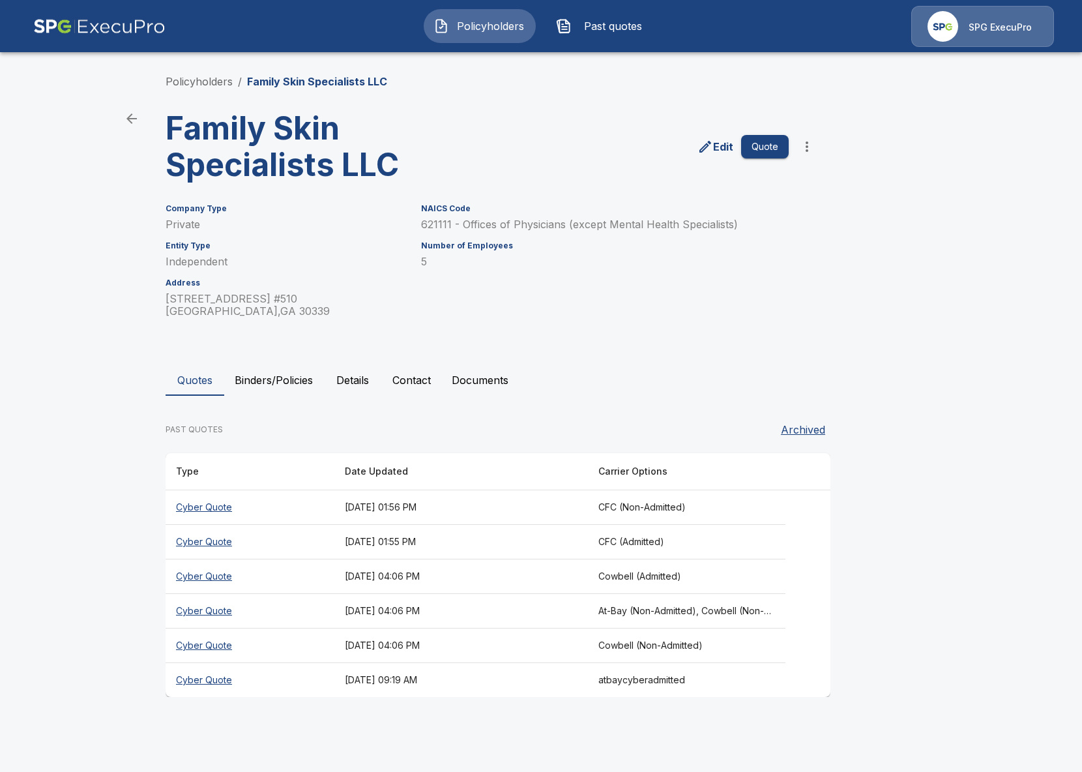
click at [281, 398] on div "Quotes Binders/Policies Details Contact Documents PAST QUOTES Archived Type Dat…" at bounding box center [541, 530] width 751 height 332
click at [261, 380] on button "Binders/Policies" at bounding box center [273, 379] width 99 height 31
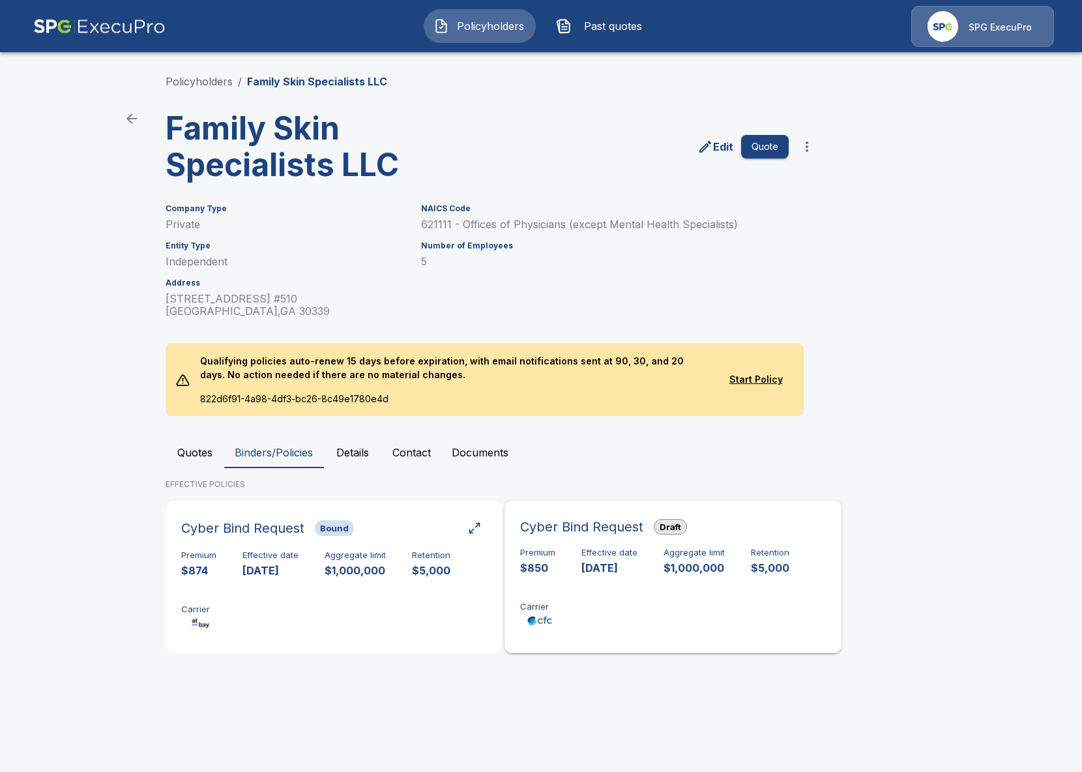
click at [659, 581] on div "Premium $850 Effective date 11/1/2025 Aggregate limit $1,000,000 Retention $5,0…" at bounding box center [672, 588] width 305 height 82
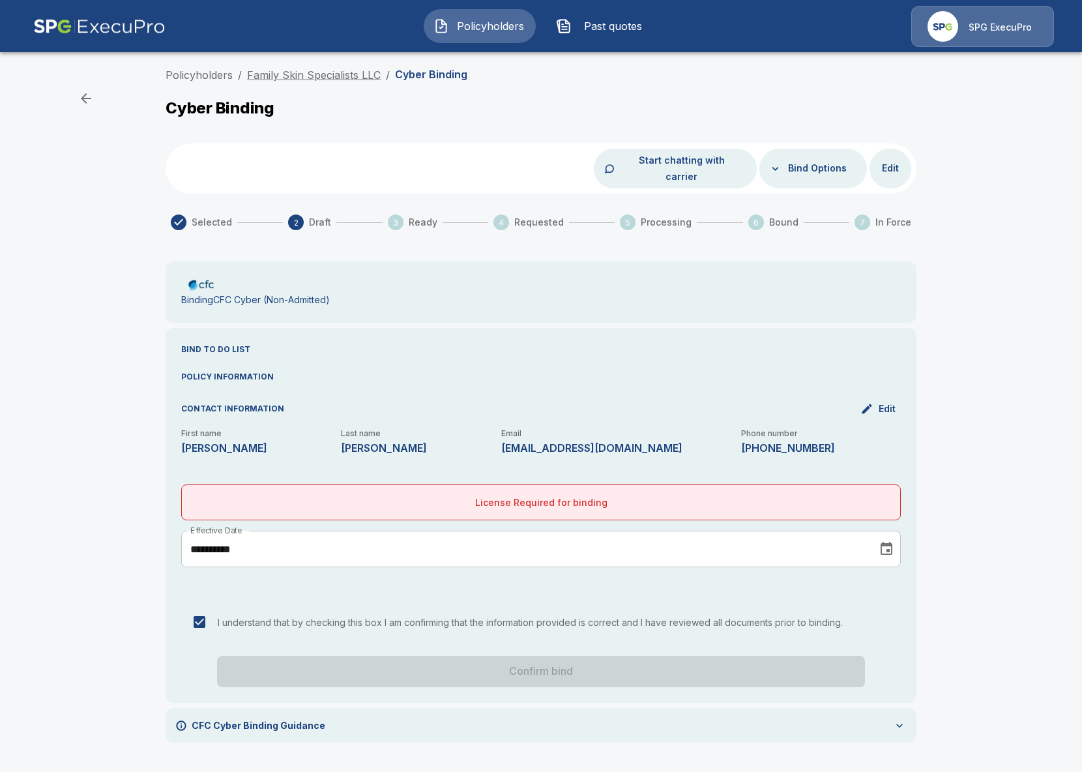
click at [316, 68] on link "Family Skin Specialists LLC" at bounding box center [314, 74] width 134 height 13
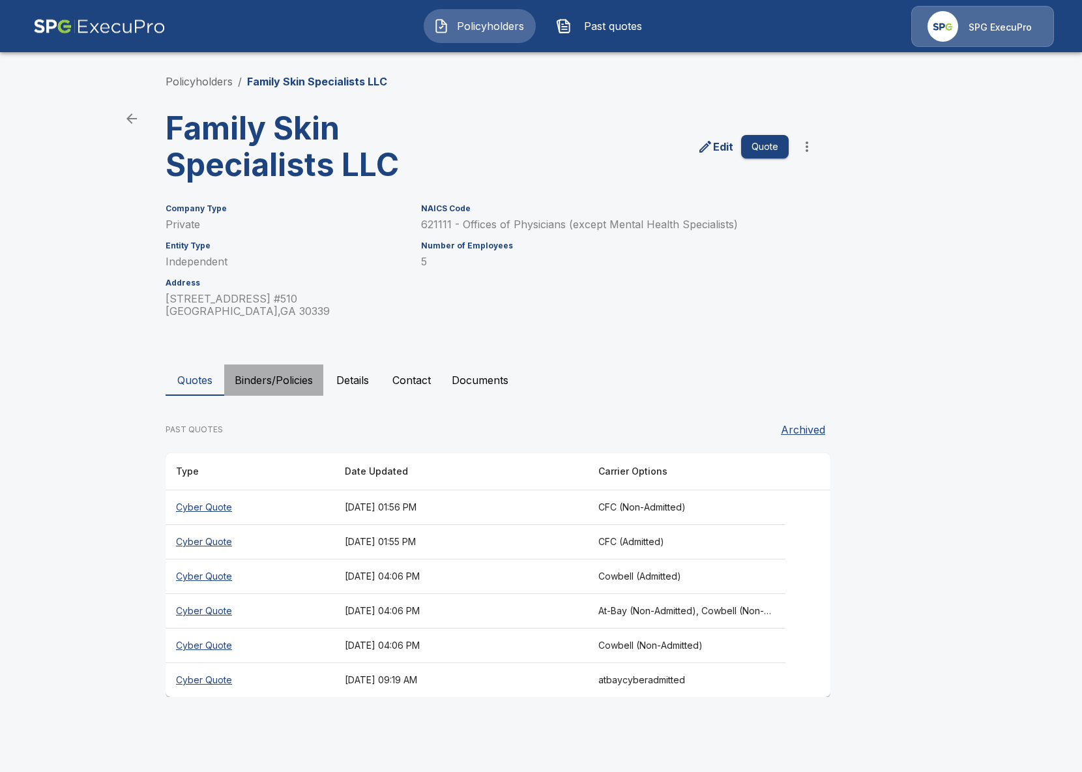
click at [278, 385] on button "Binders/Policies" at bounding box center [273, 379] width 99 height 31
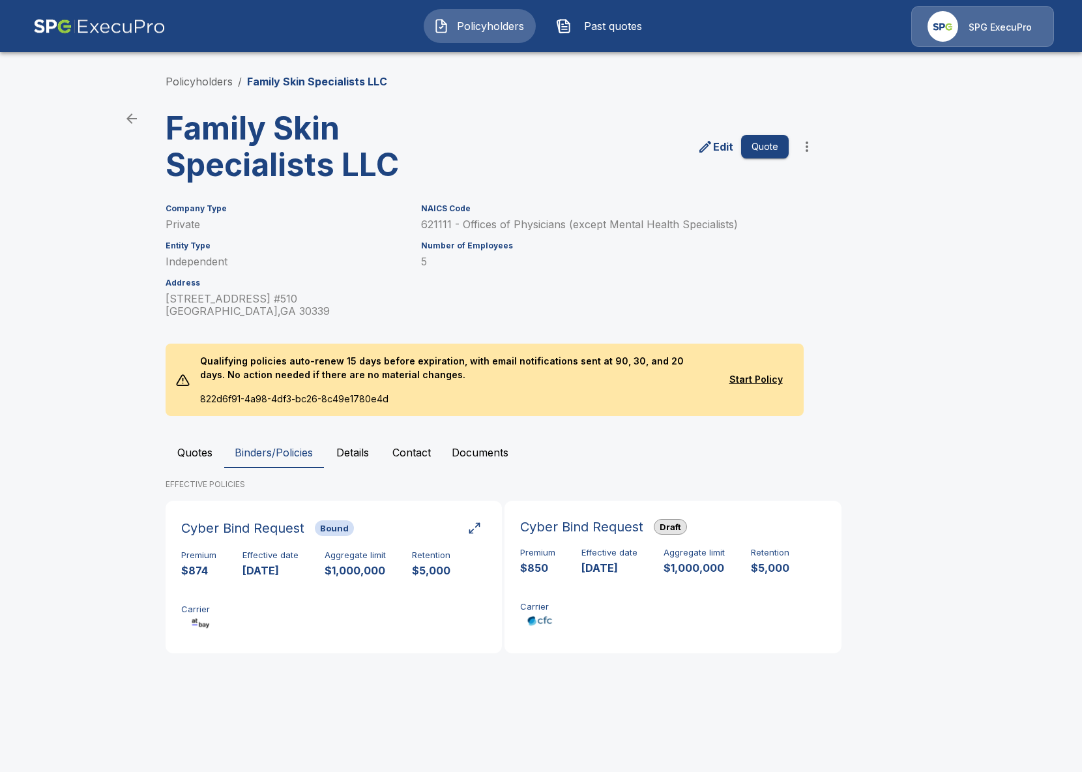
click at [959, 33] on div "SPG ExecuPro" at bounding box center [982, 26] width 143 height 41
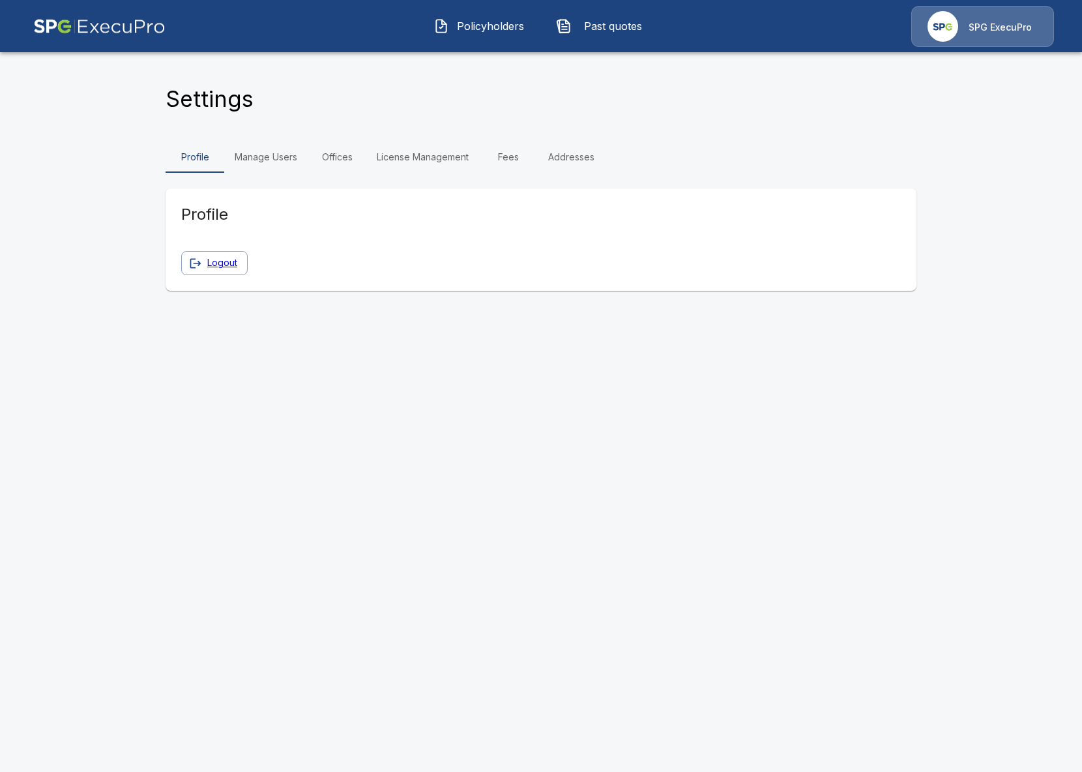
click at [403, 156] on link "License Management" at bounding box center [422, 156] width 113 height 31
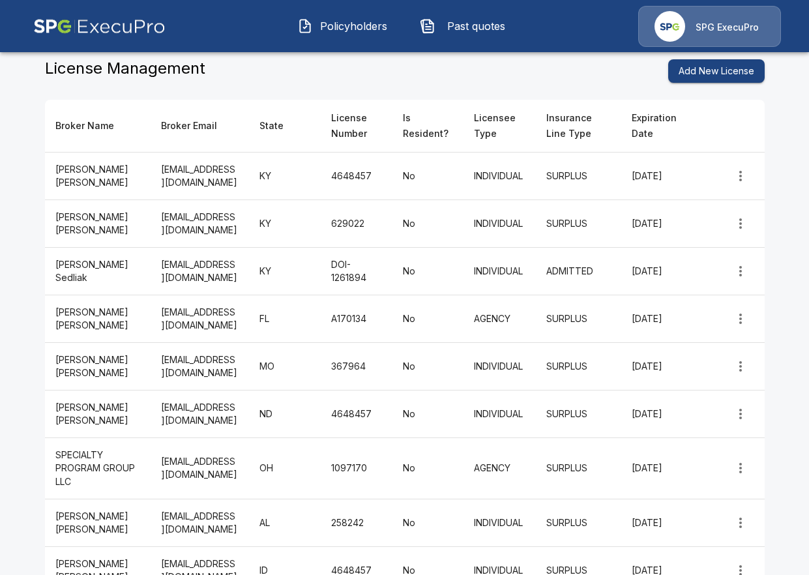
scroll to position [116, 0]
